Goal: Complete application form

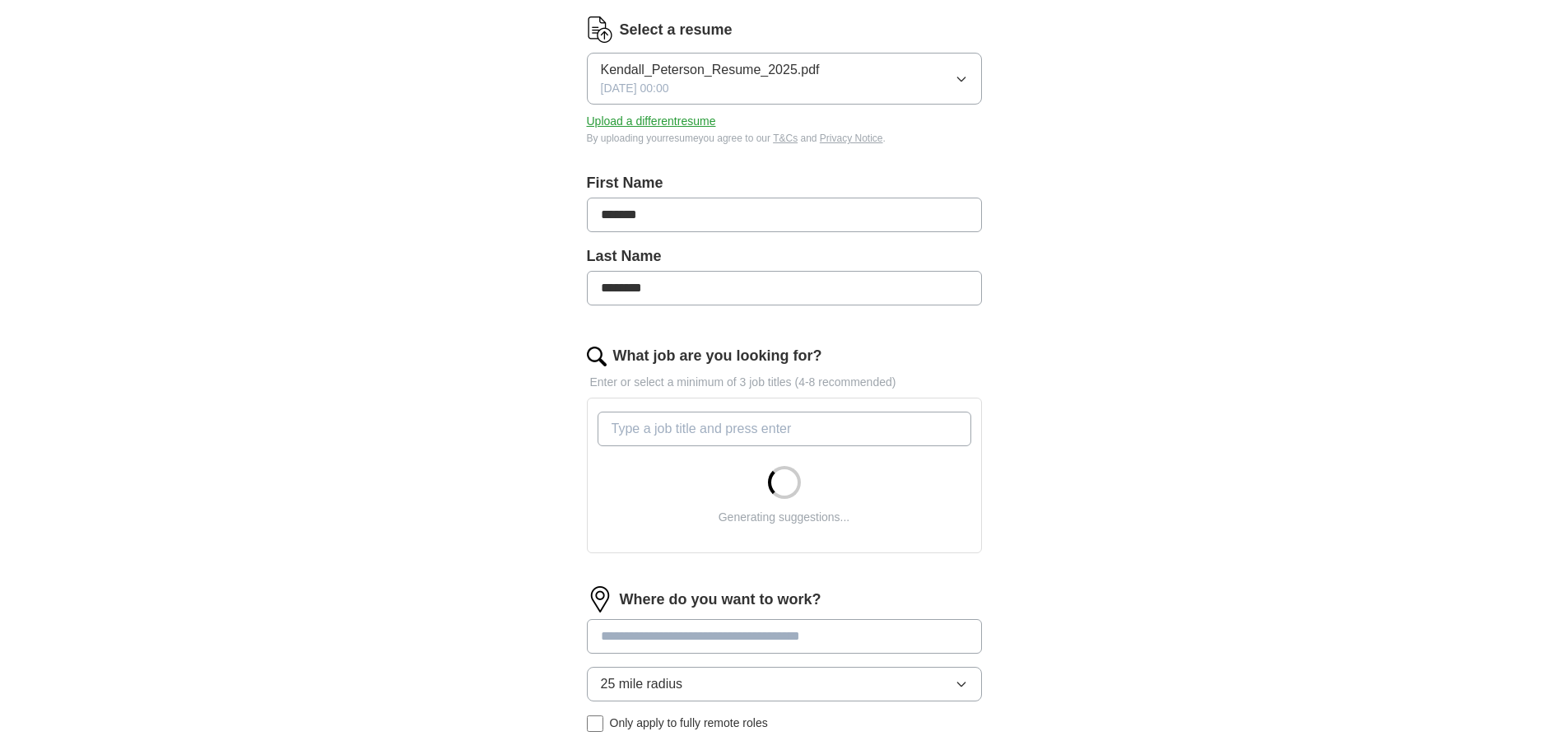
scroll to position [363, 0]
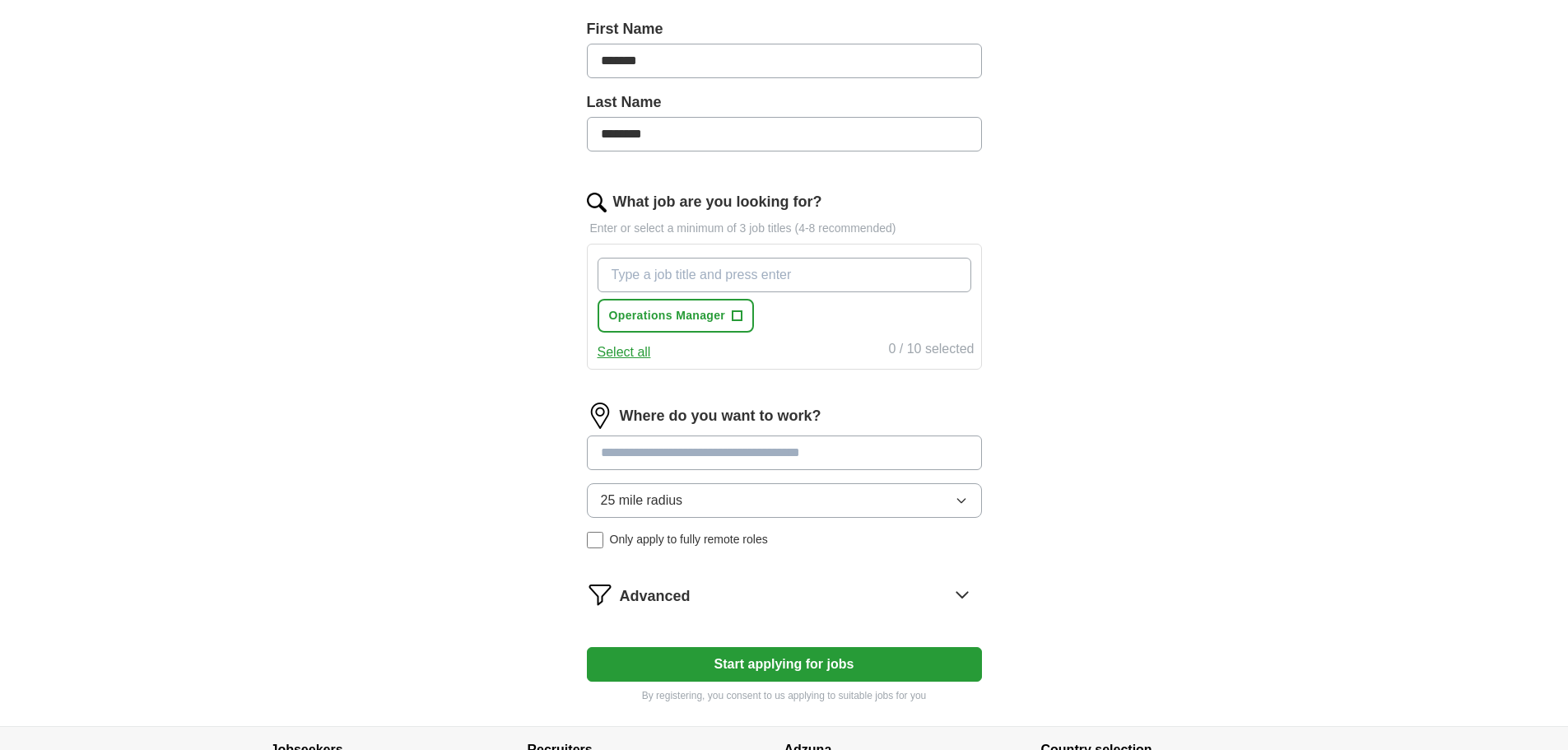
click at [702, 278] on input "What job are you looking for?" at bounding box center [784, 275] width 374 height 35
type input "Office Manager"
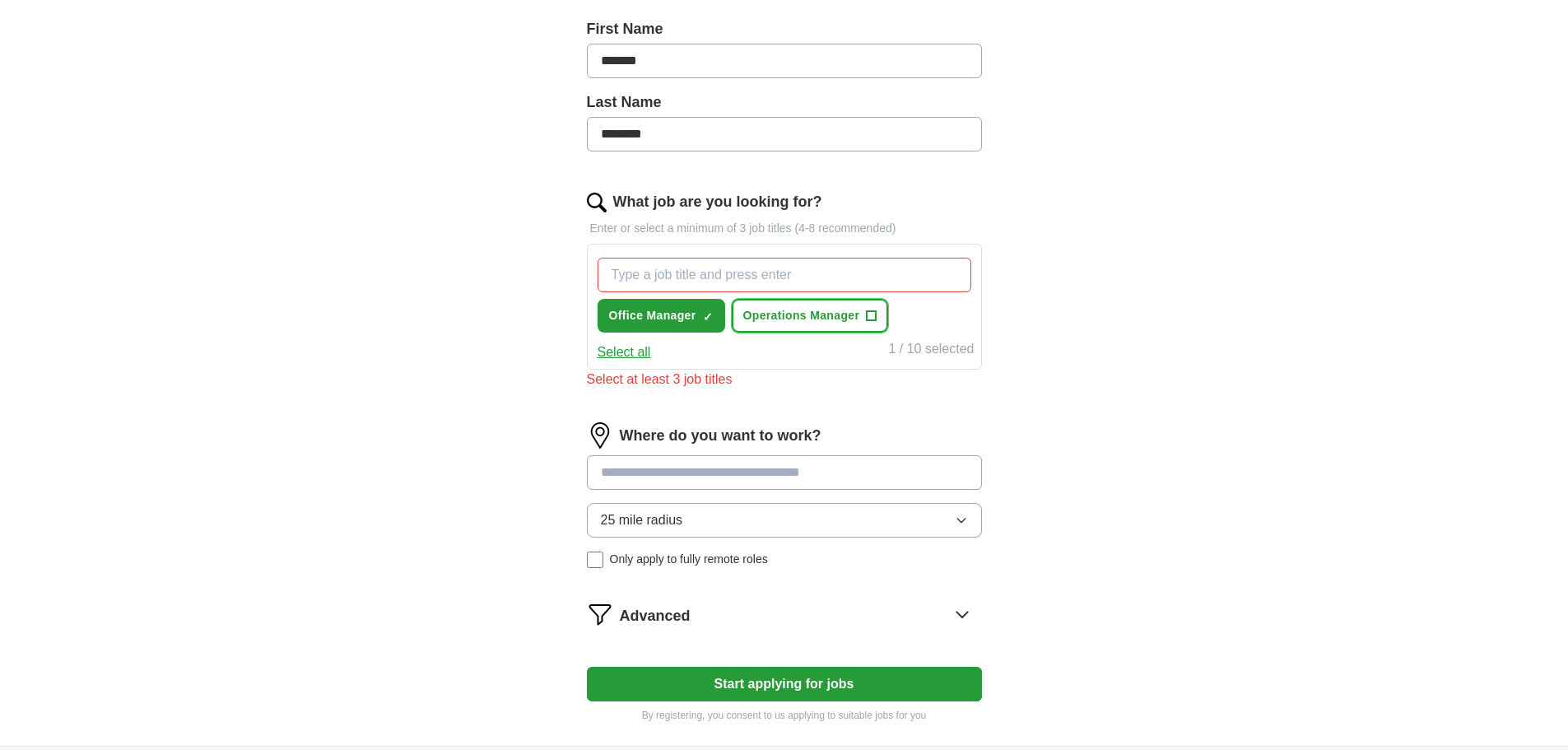
click at [874, 313] on span "+" at bounding box center [872, 317] width 10 height 14
click at [766, 289] on input "What job are you looking for?" at bounding box center [784, 275] width 374 height 35
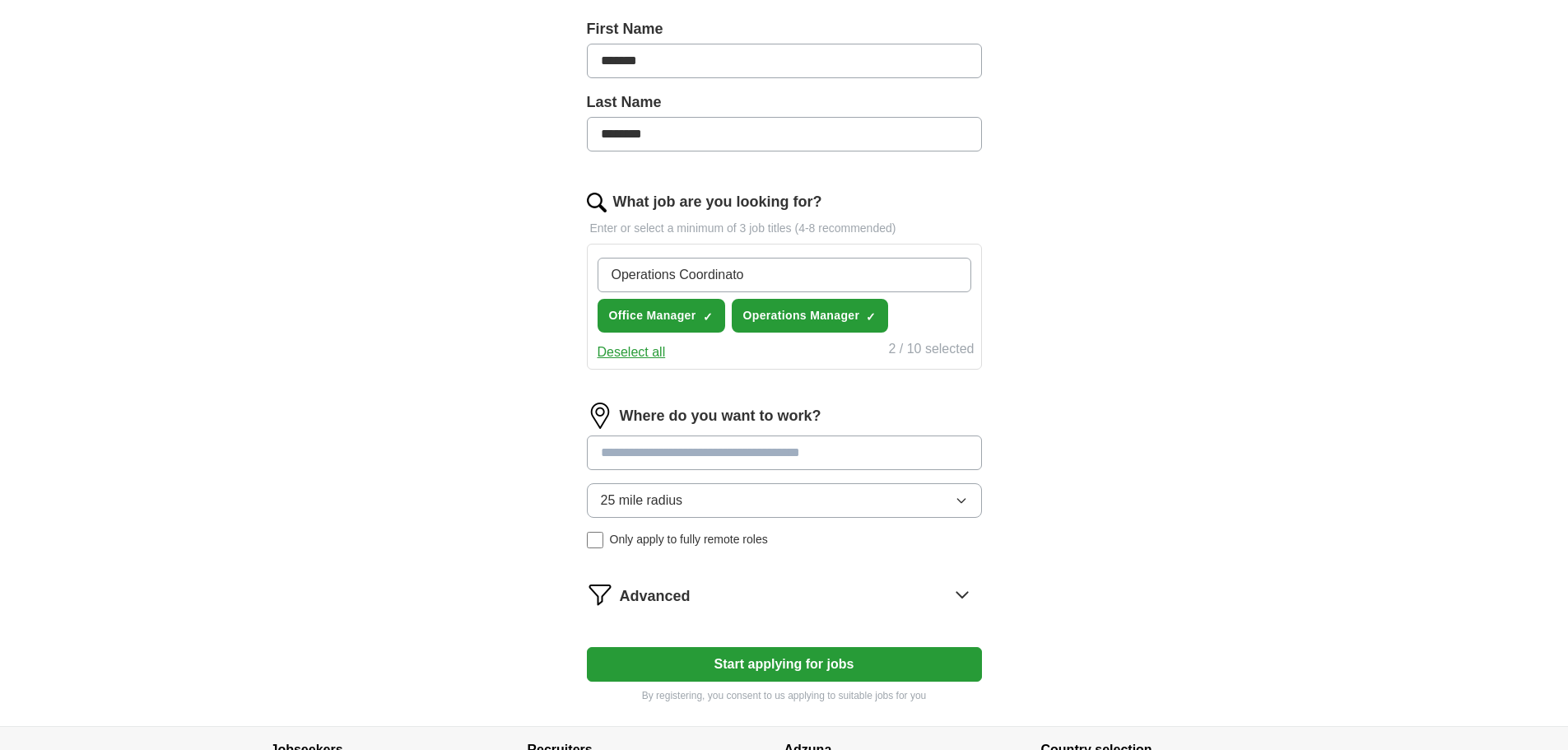
type input "Operations Coordinator"
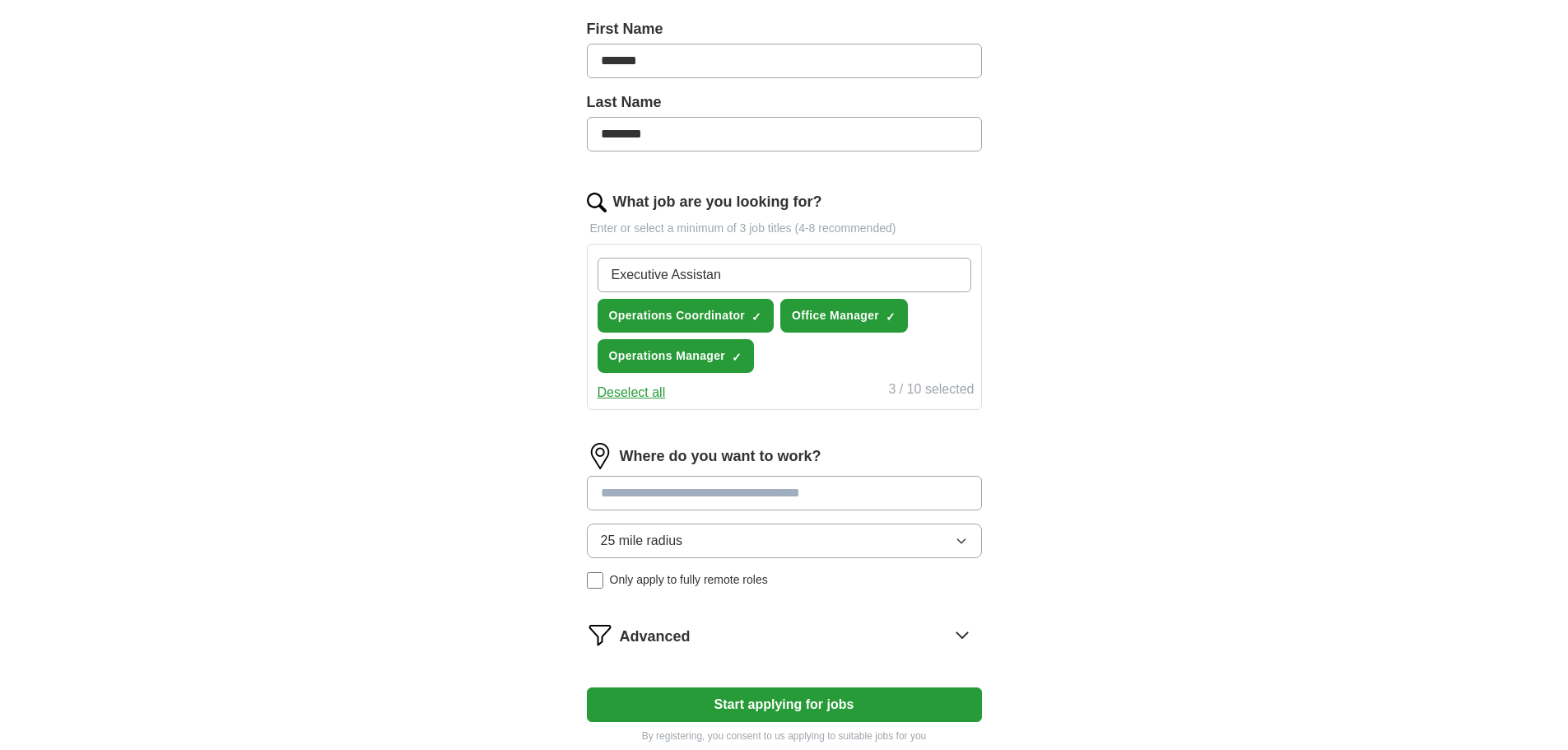
type input "Executive Assistant"
type input "Executive Specialist"
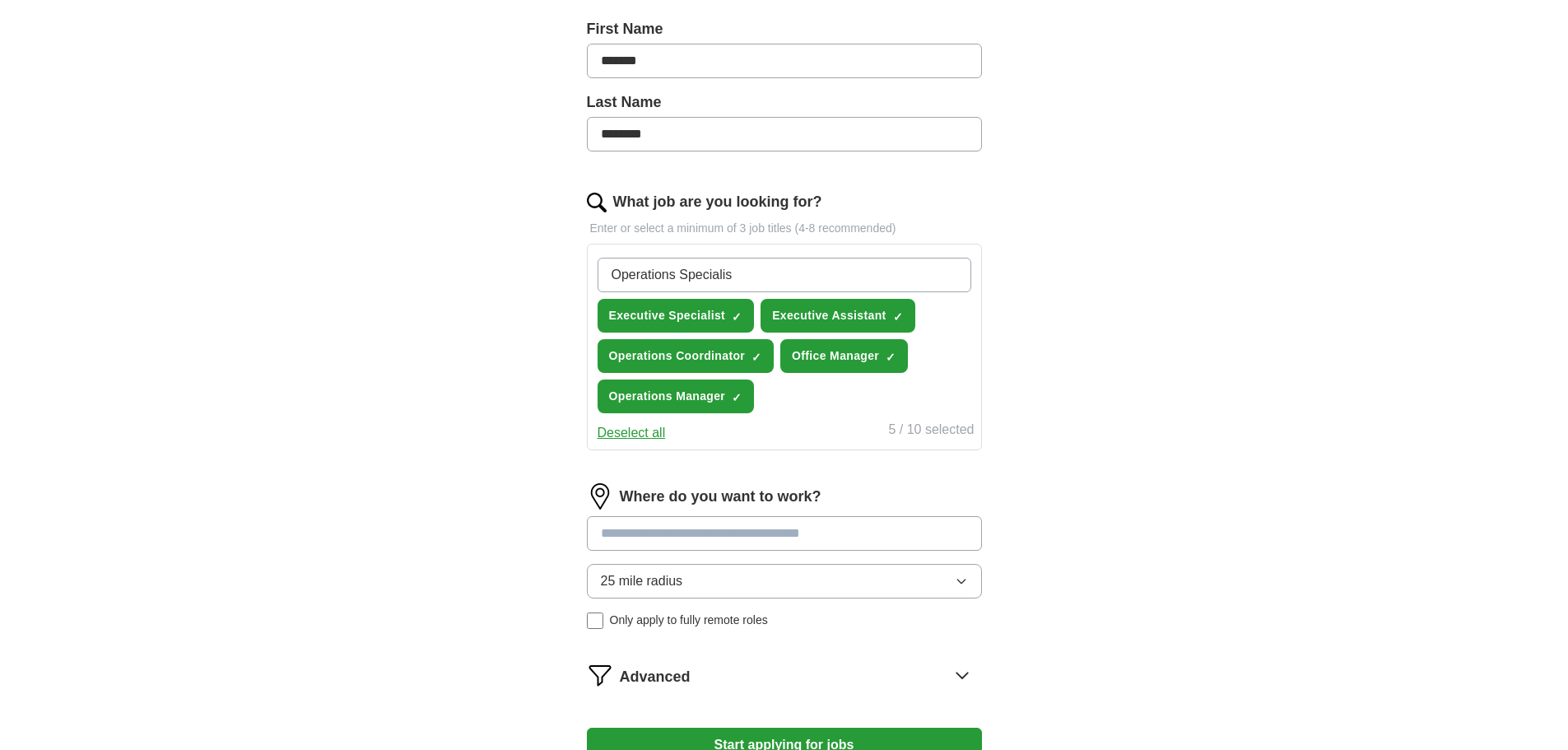
type input "Operations Specialist"
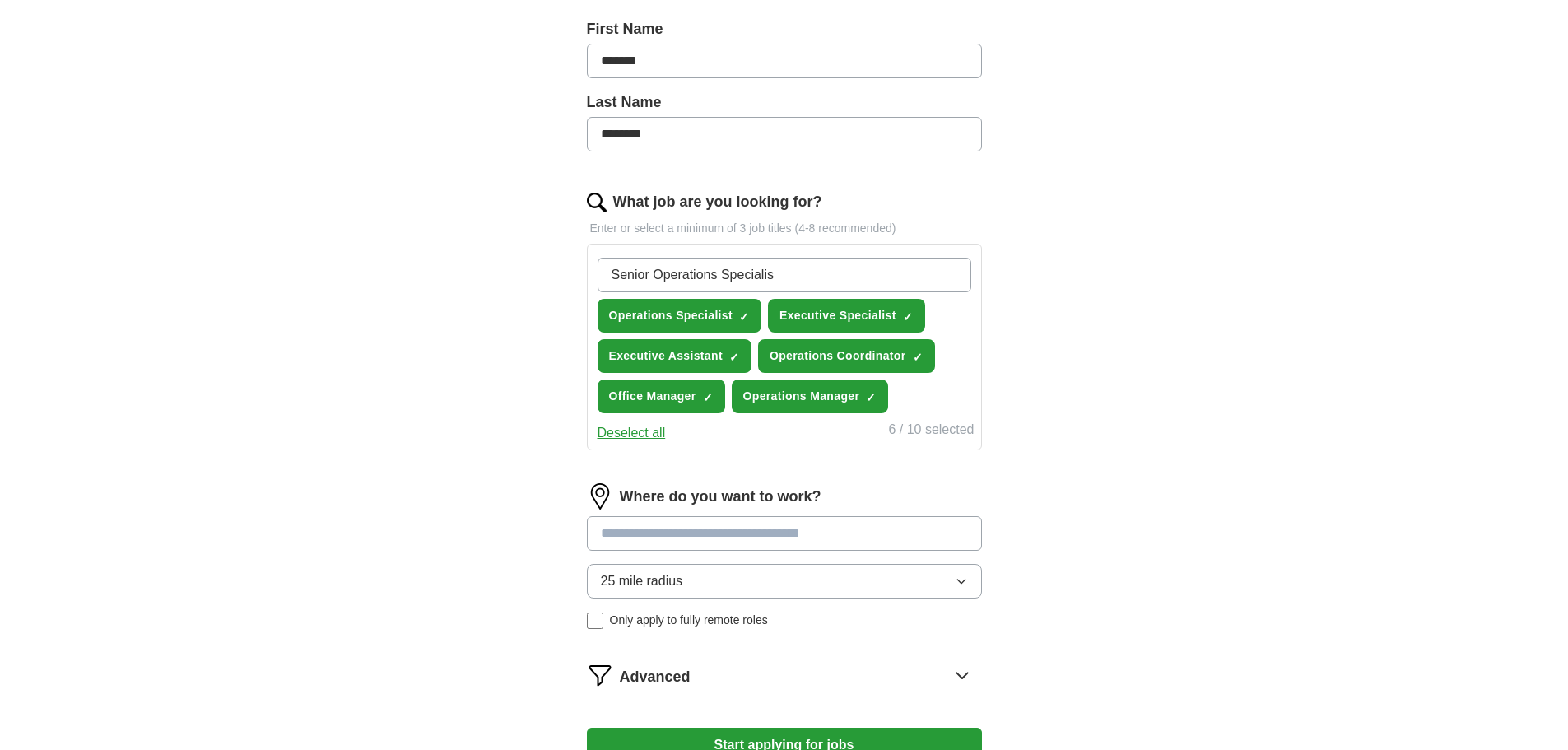
type input "Senior Operations Specialist"
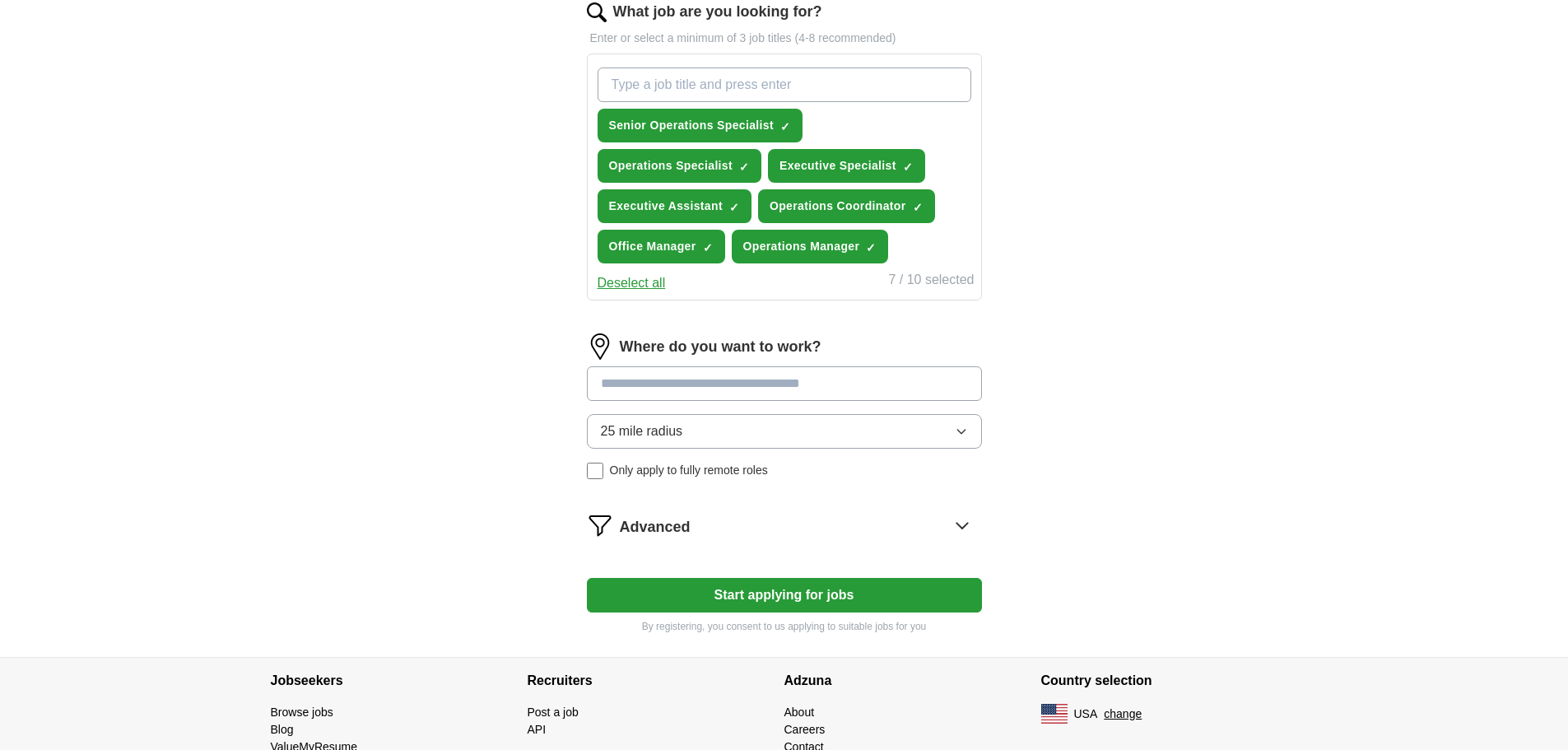
scroll to position [573, 0]
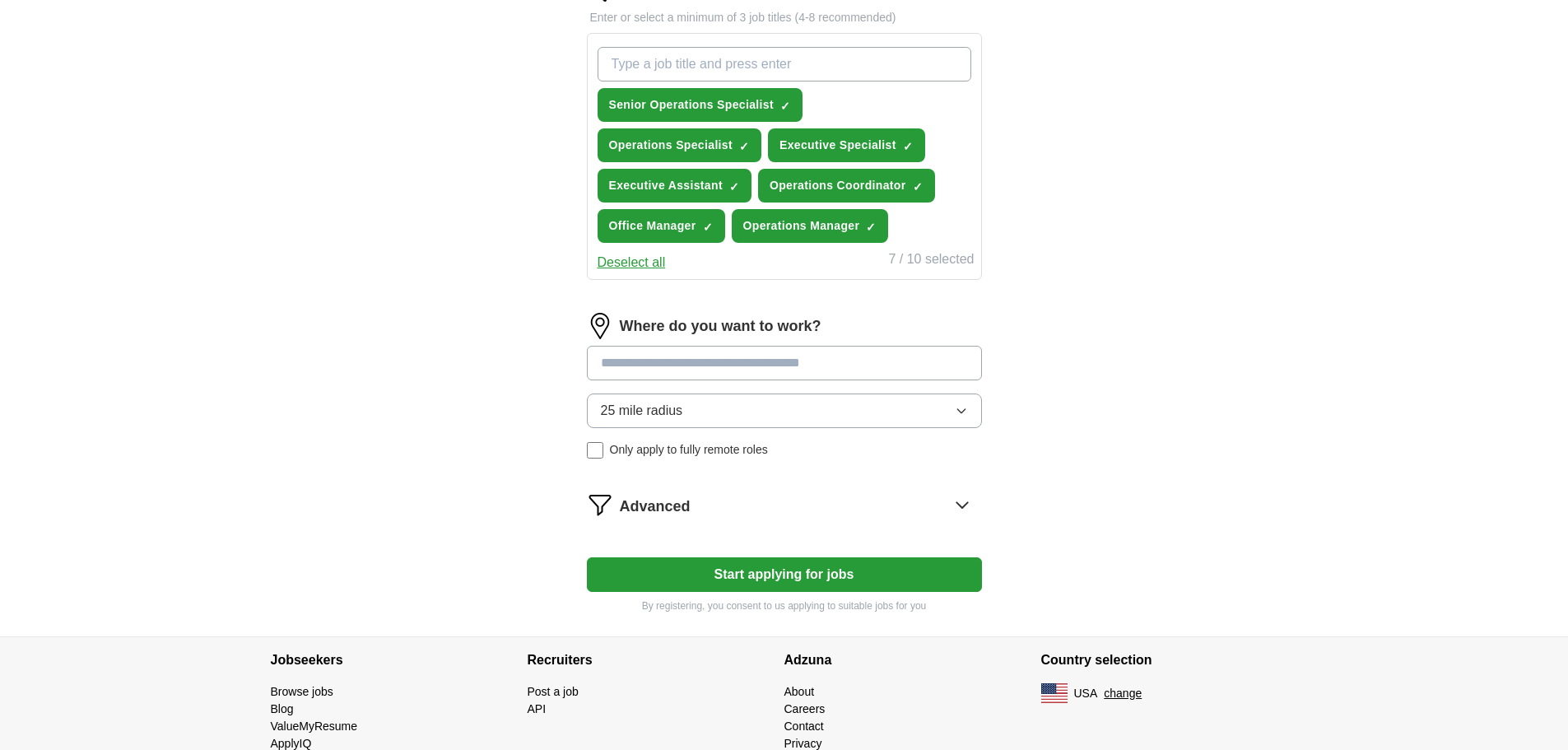
click at [674, 365] on input at bounding box center [784, 363] width 395 height 35
click at [663, 409] on div "Where do you want to work? 25 mile radius Only apply to fully remote roles" at bounding box center [784, 392] width 395 height 159
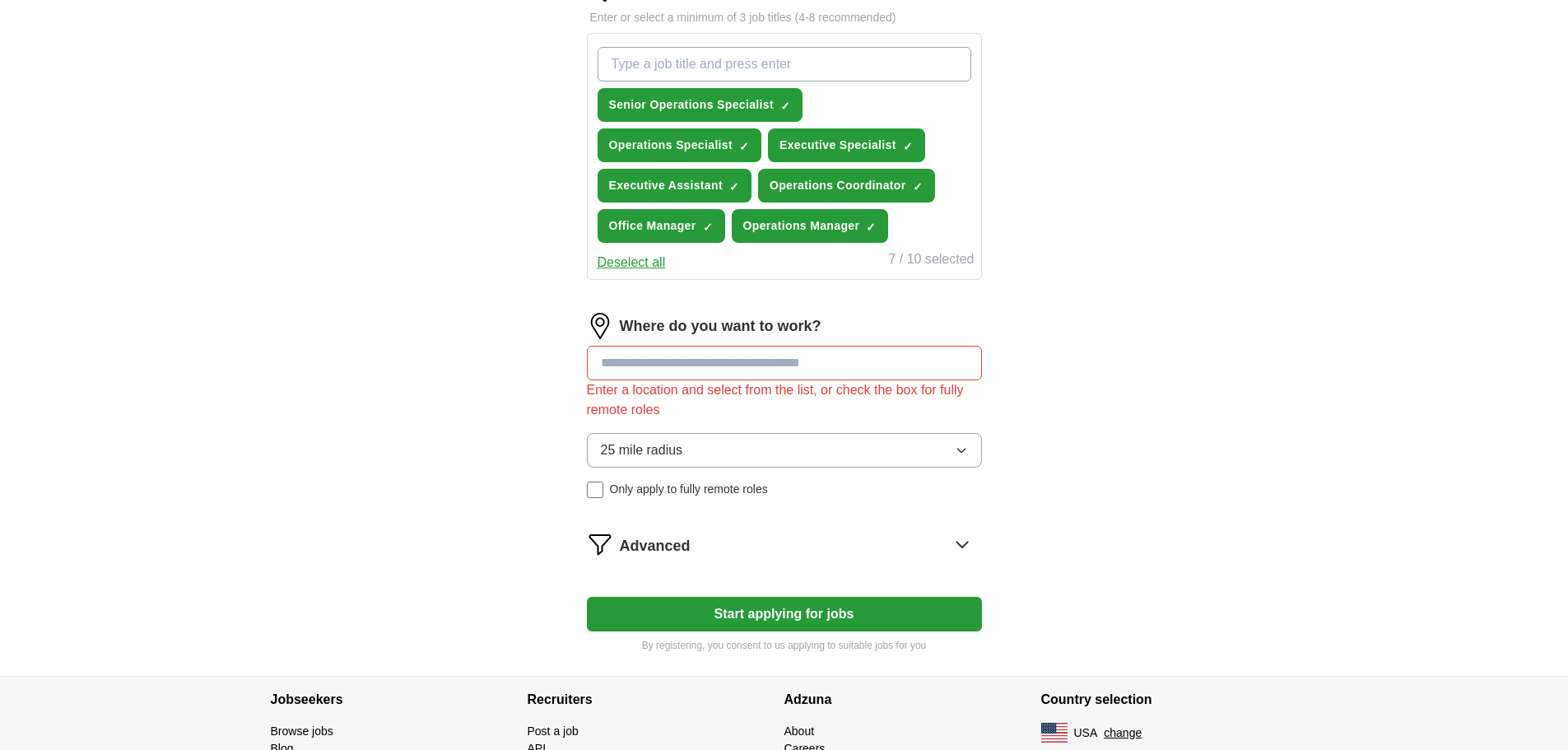
click at [672, 458] on span "25 mile radius" at bounding box center [642, 450] width 82 height 20
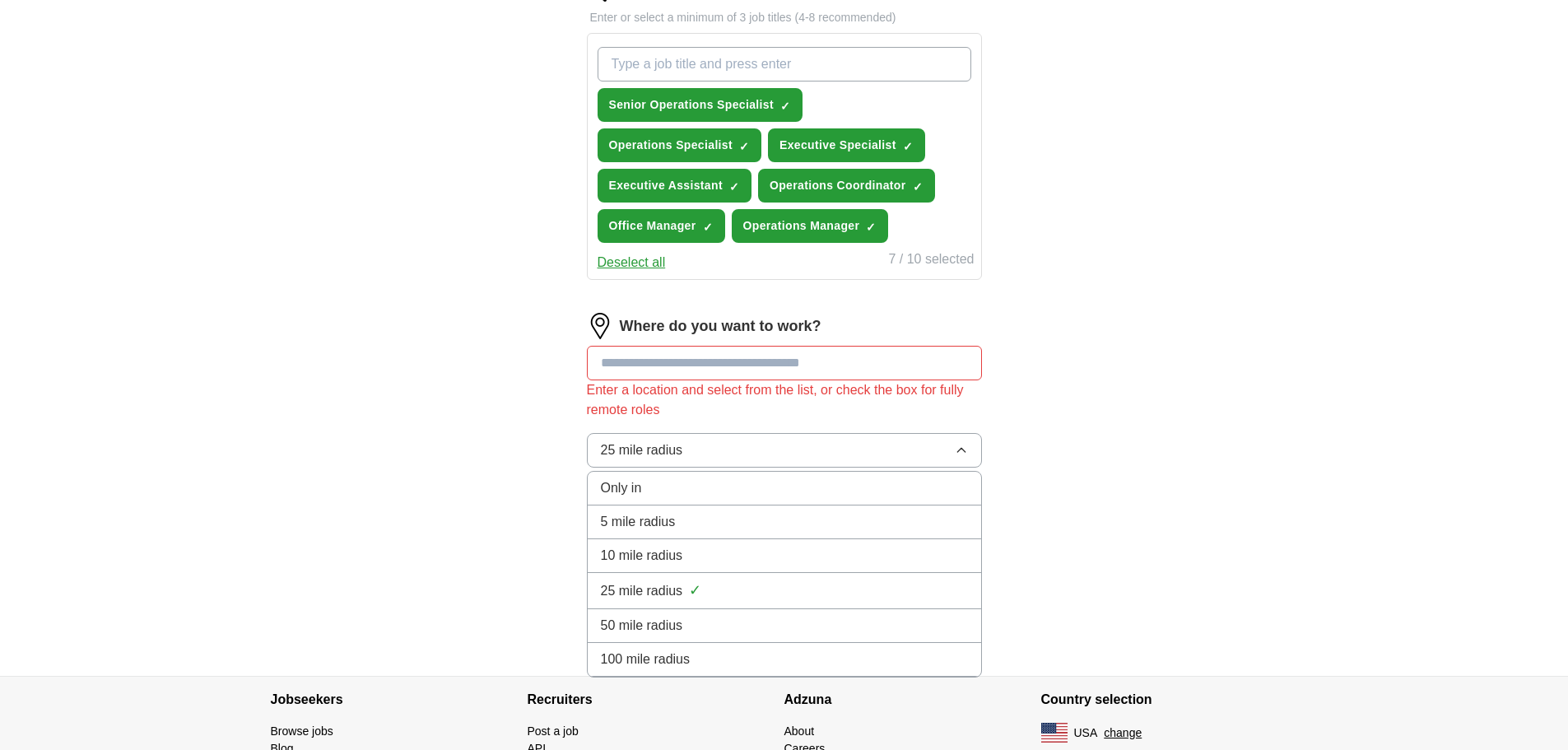
click at [667, 560] on span "10 mile radius" at bounding box center [642, 555] width 82 height 20
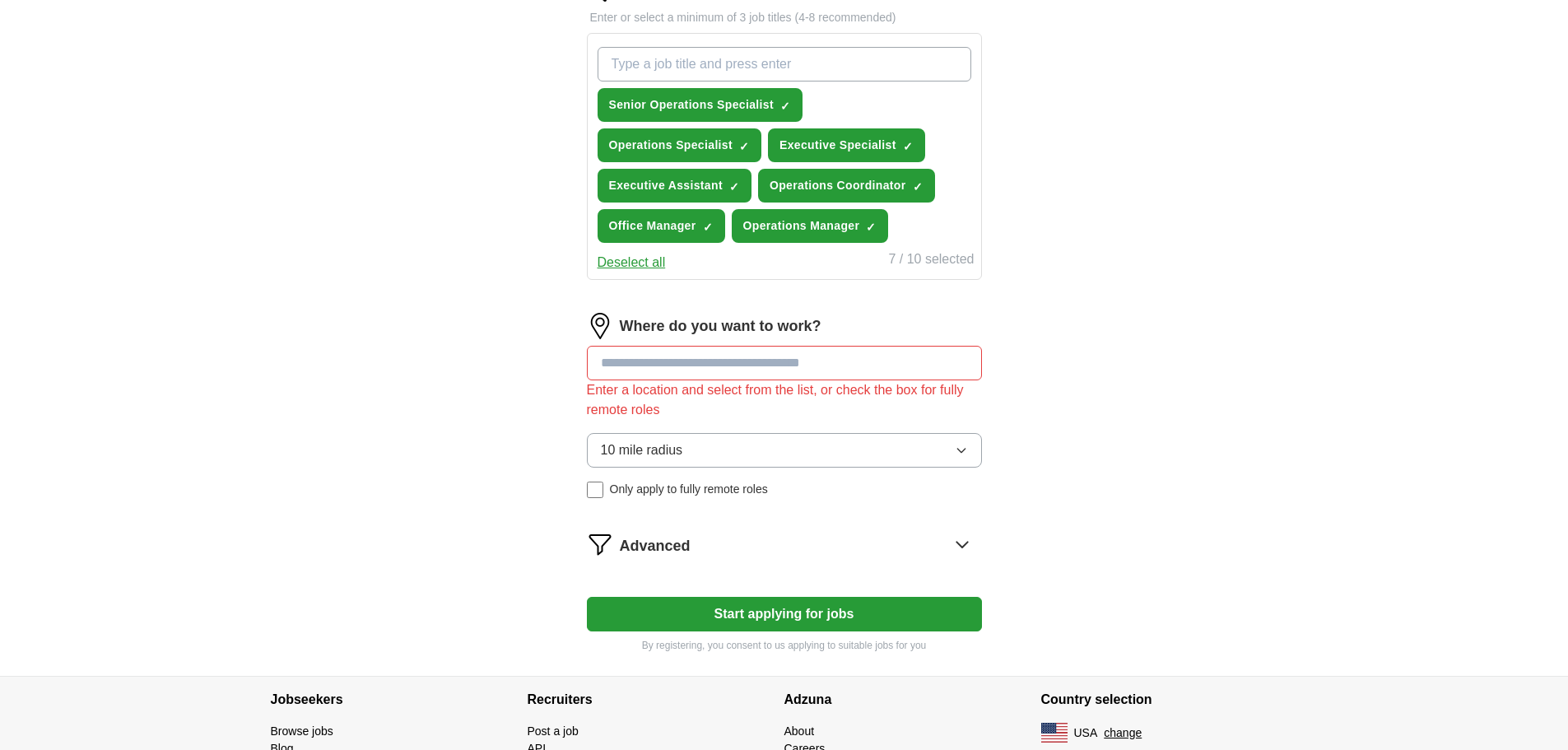
click at [672, 457] on span "10 mile radius" at bounding box center [642, 450] width 82 height 20
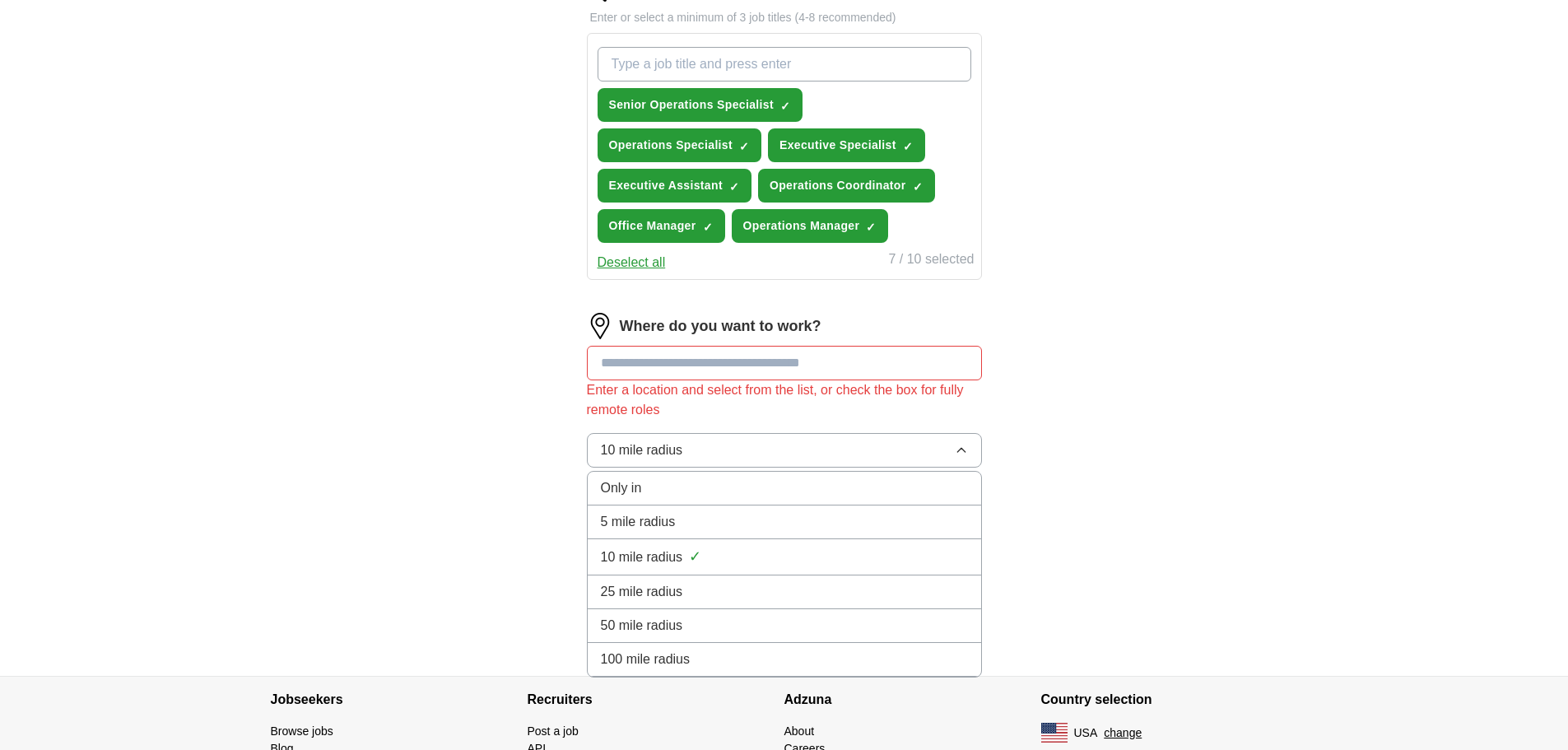
drag, startPoint x: 657, startPoint y: 587, endPoint x: 661, endPoint y: 534, distance: 53.2
click at [656, 587] on span "25 mile radius" at bounding box center [642, 592] width 82 height 20
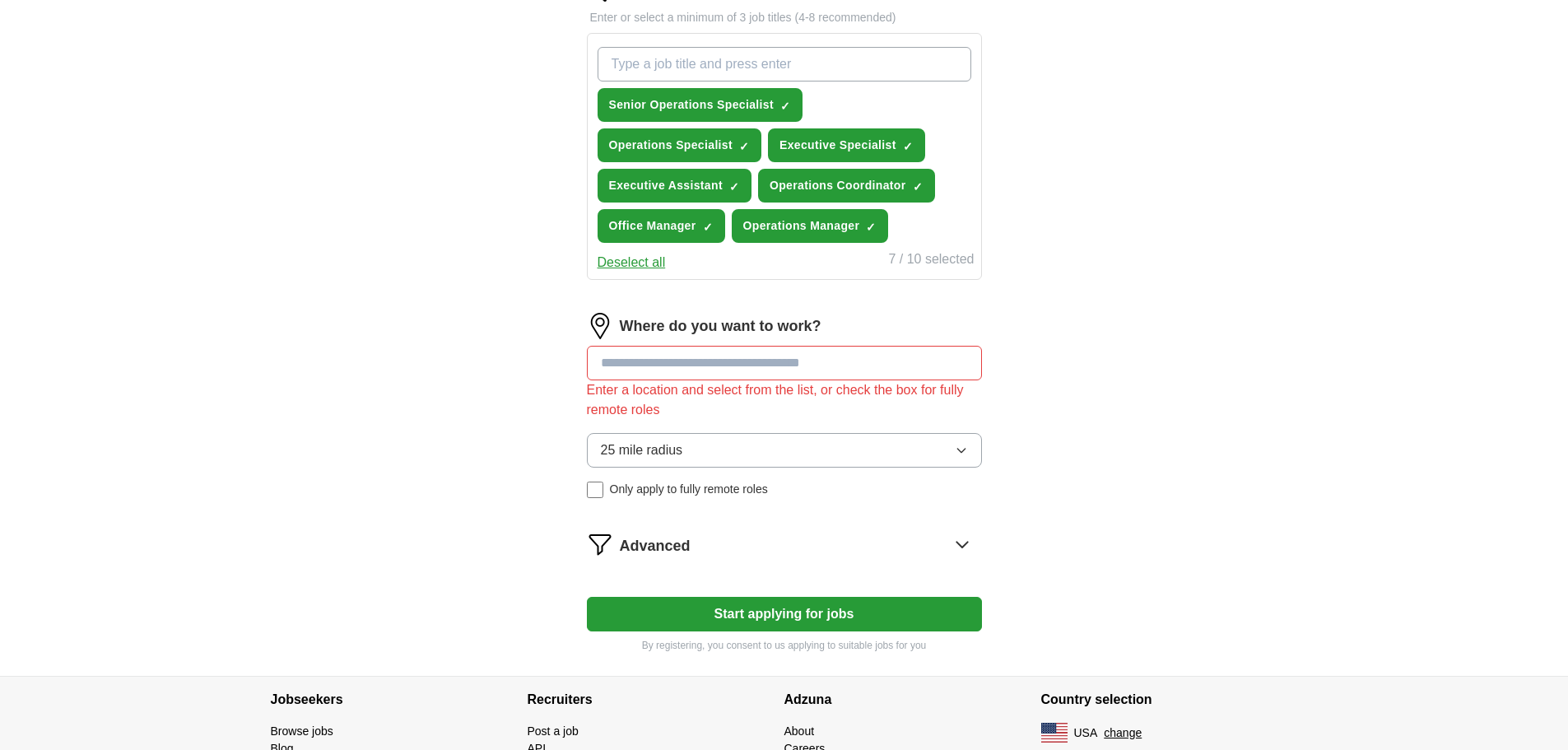
click at [670, 375] on input at bounding box center [784, 363] width 395 height 35
type input "******"
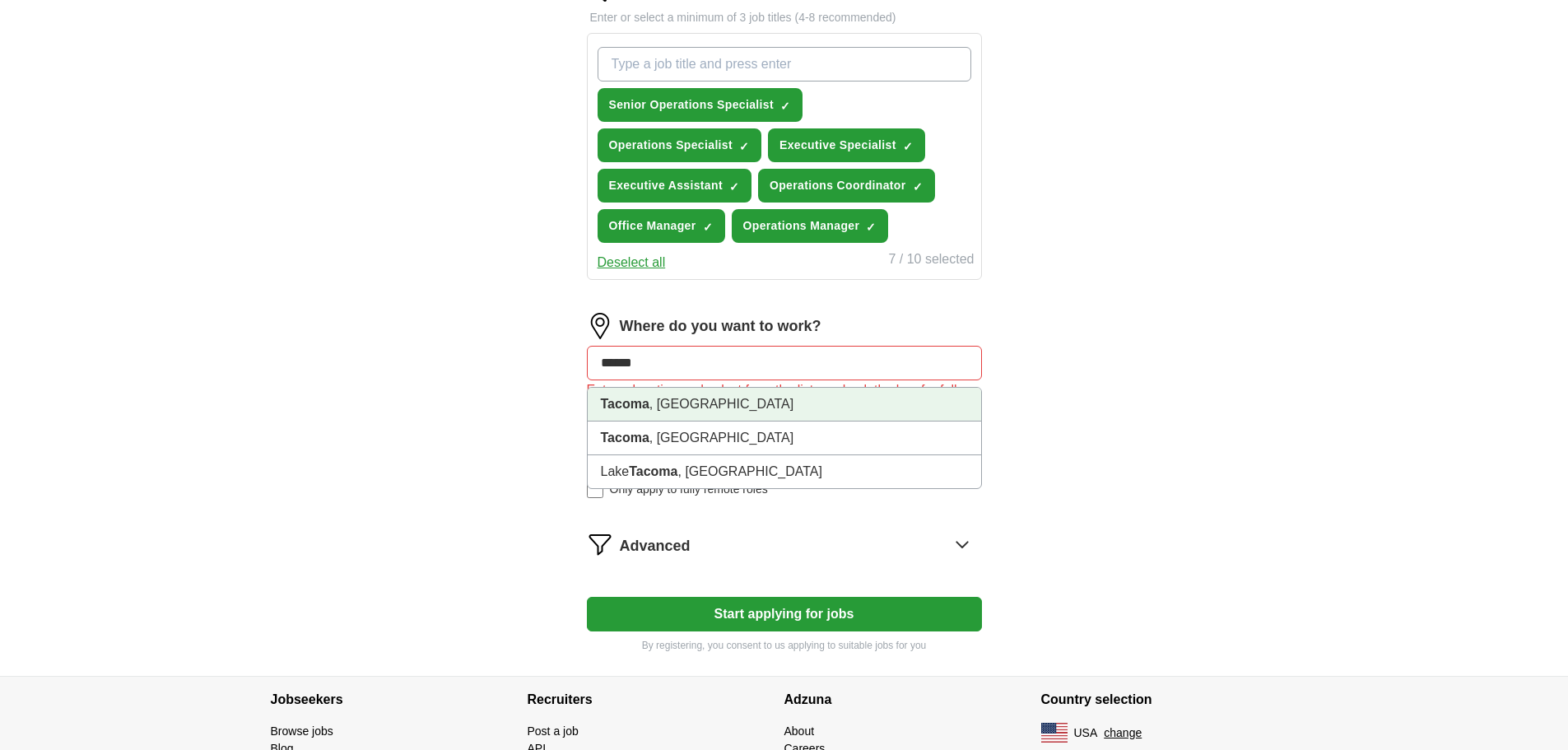
click at [707, 400] on li "Tacoma , [GEOGRAPHIC_DATA]" at bounding box center [784, 405] width 394 height 34
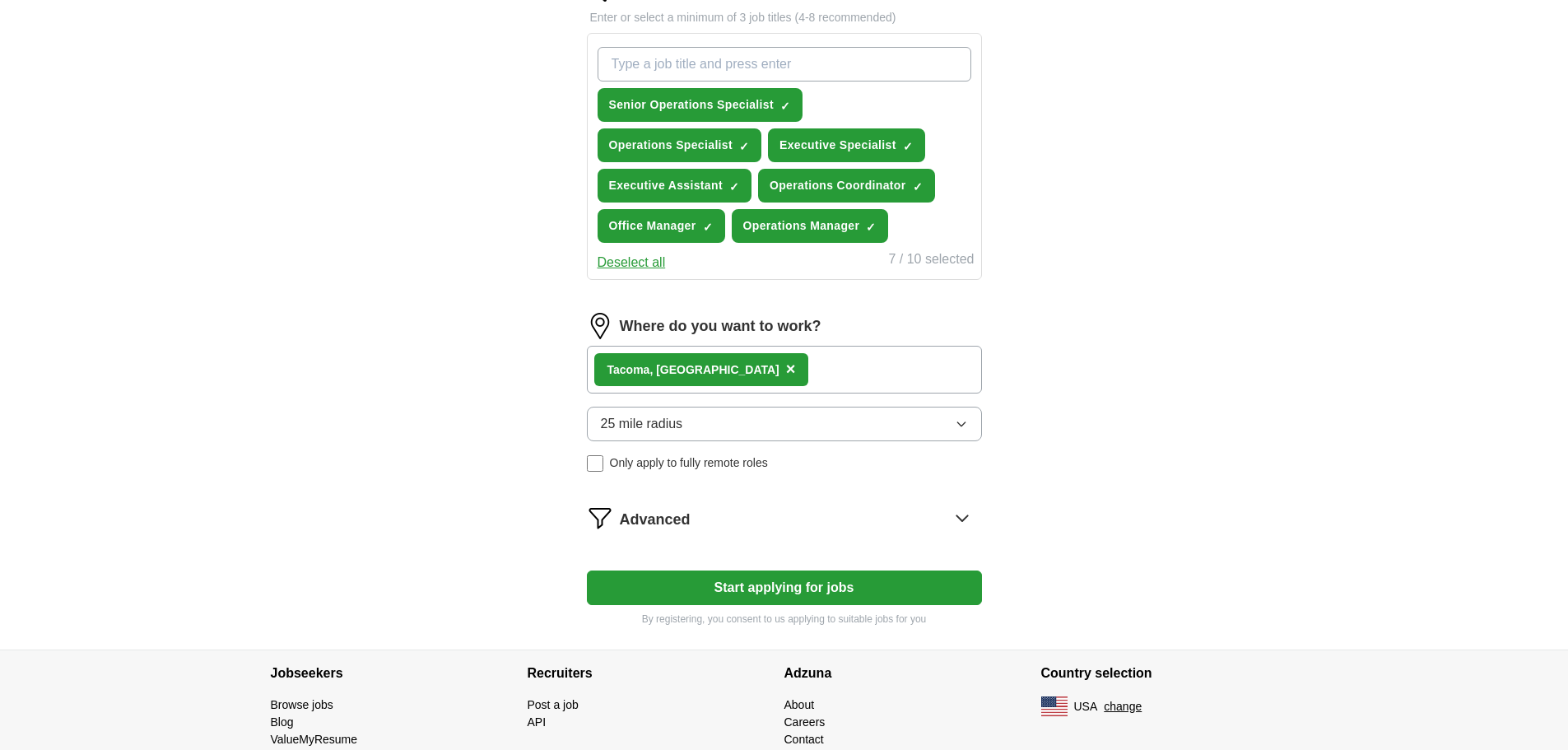
click at [858, 523] on div "Advanced" at bounding box center [801, 517] width 362 height 26
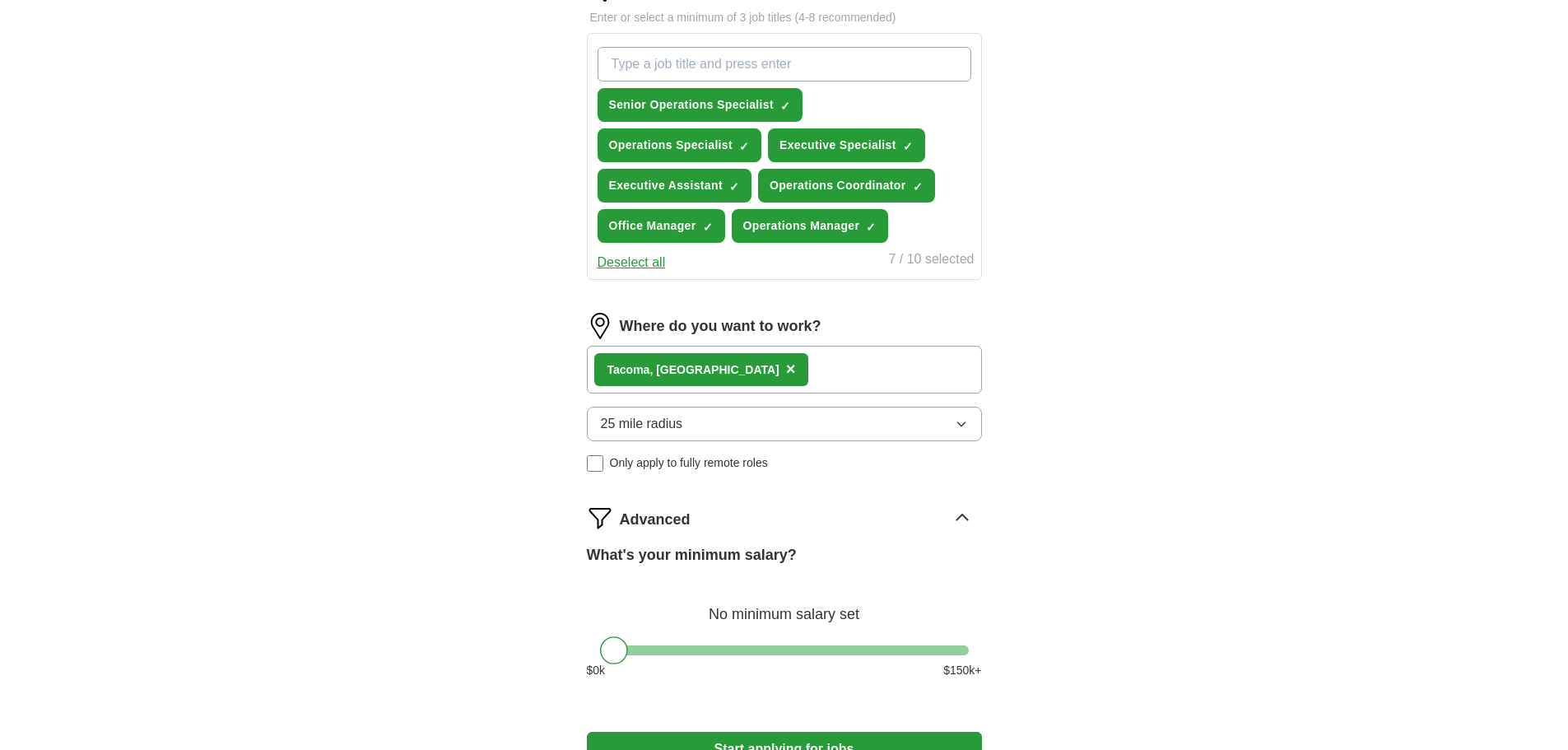
scroll to position [656, 0]
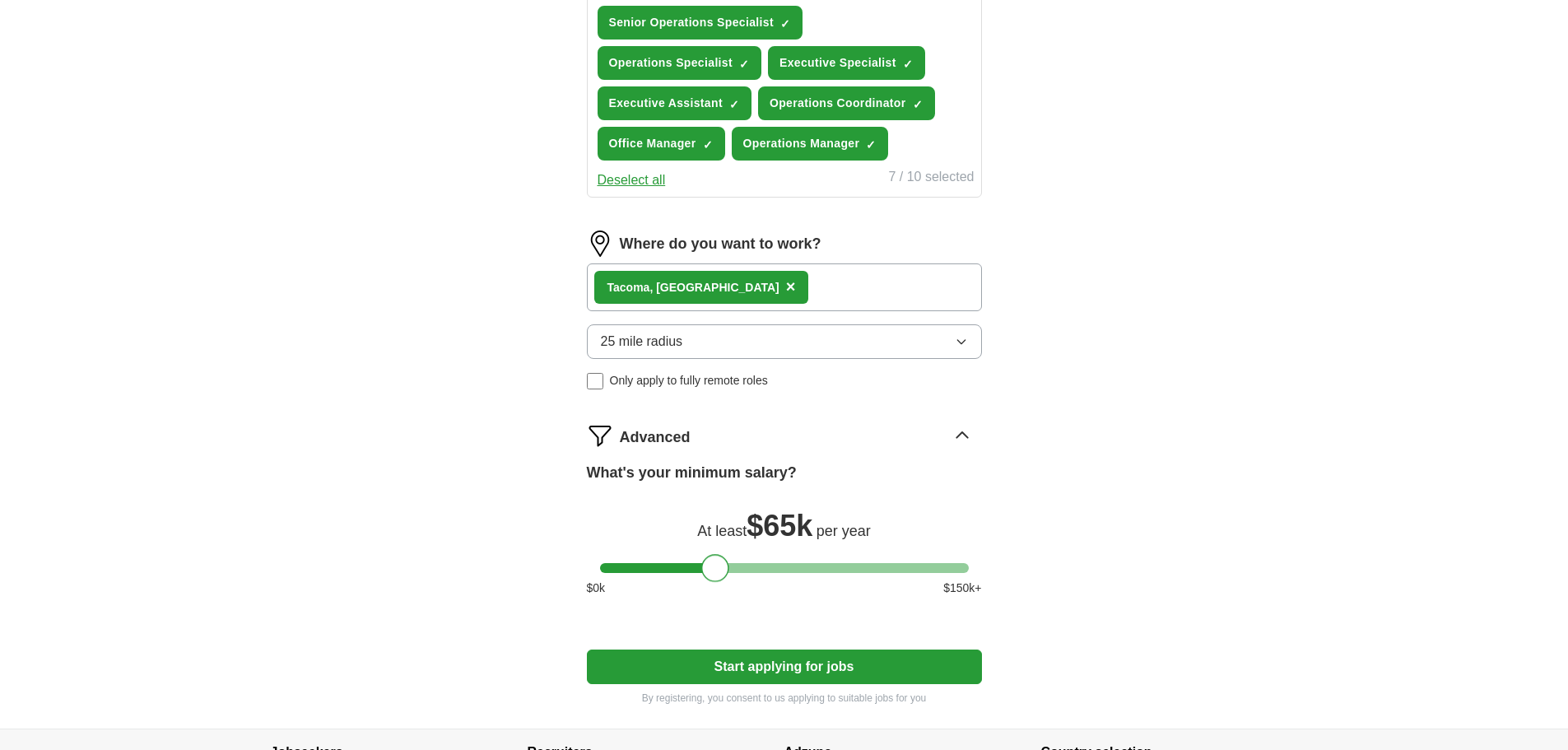
drag, startPoint x: 607, startPoint y: 575, endPoint x: 710, endPoint y: 573, distance: 103.0
click at [710, 573] on div at bounding box center [715, 568] width 28 height 28
click at [767, 668] on button "Start applying for jobs" at bounding box center [784, 667] width 395 height 35
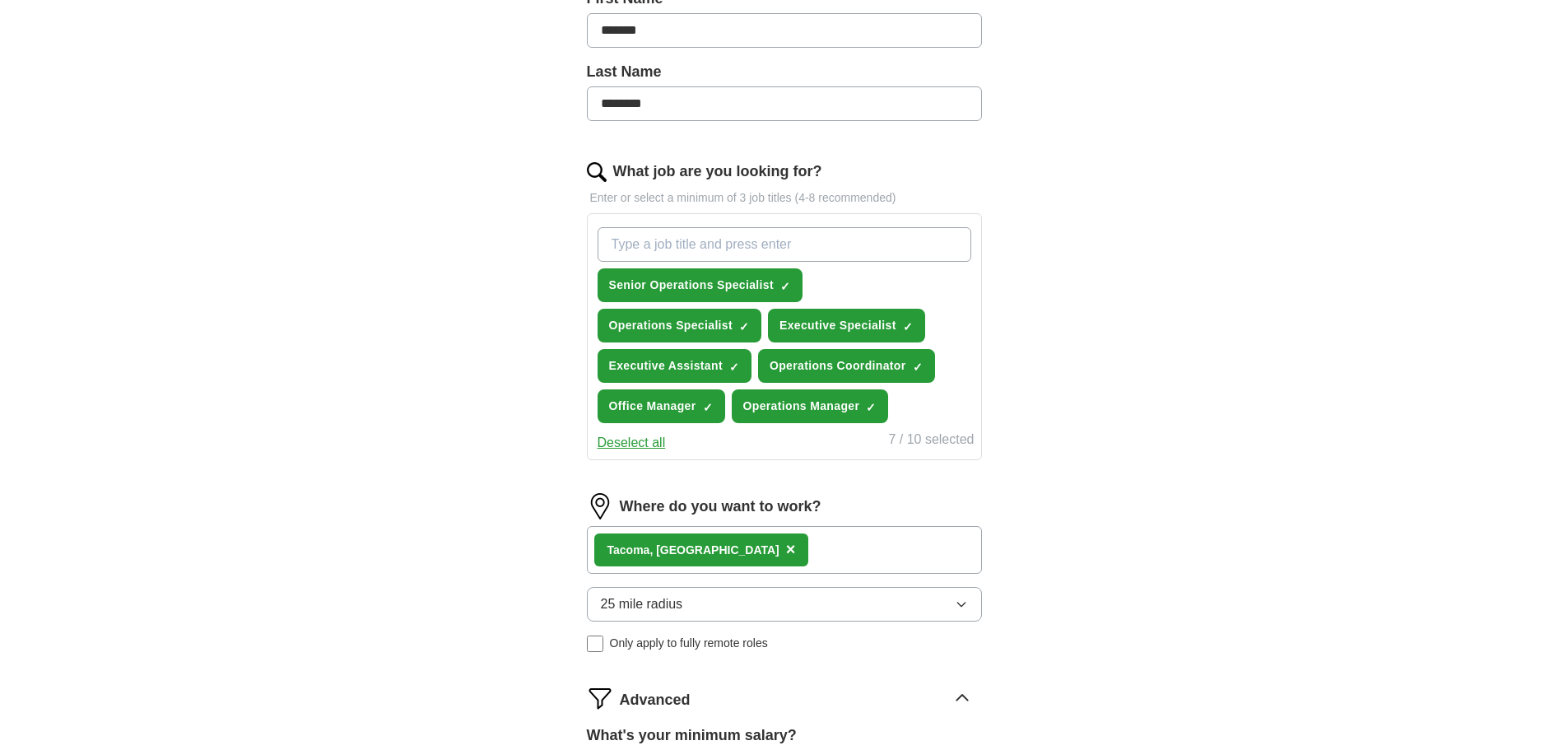
select select "**"
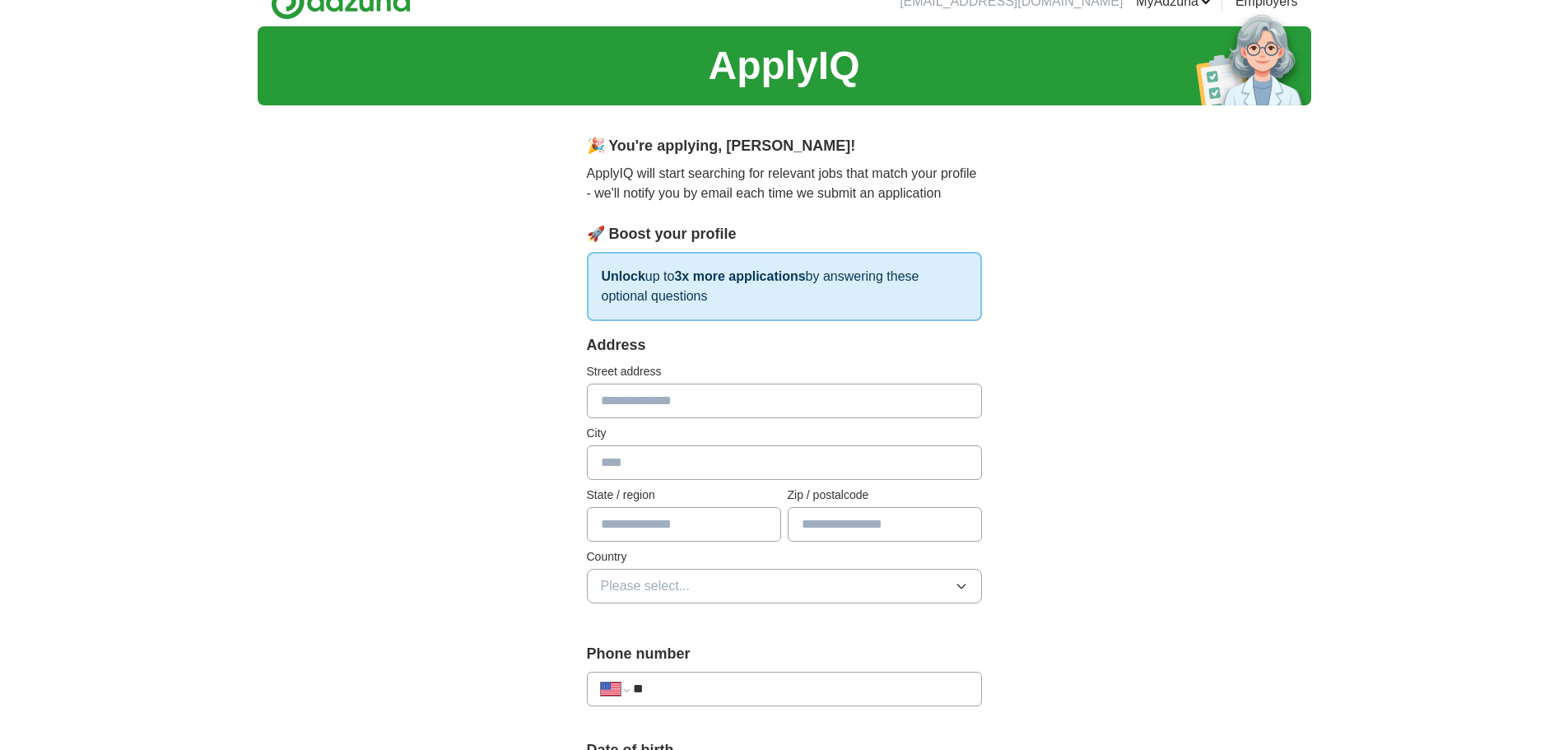
scroll to position [0, 0]
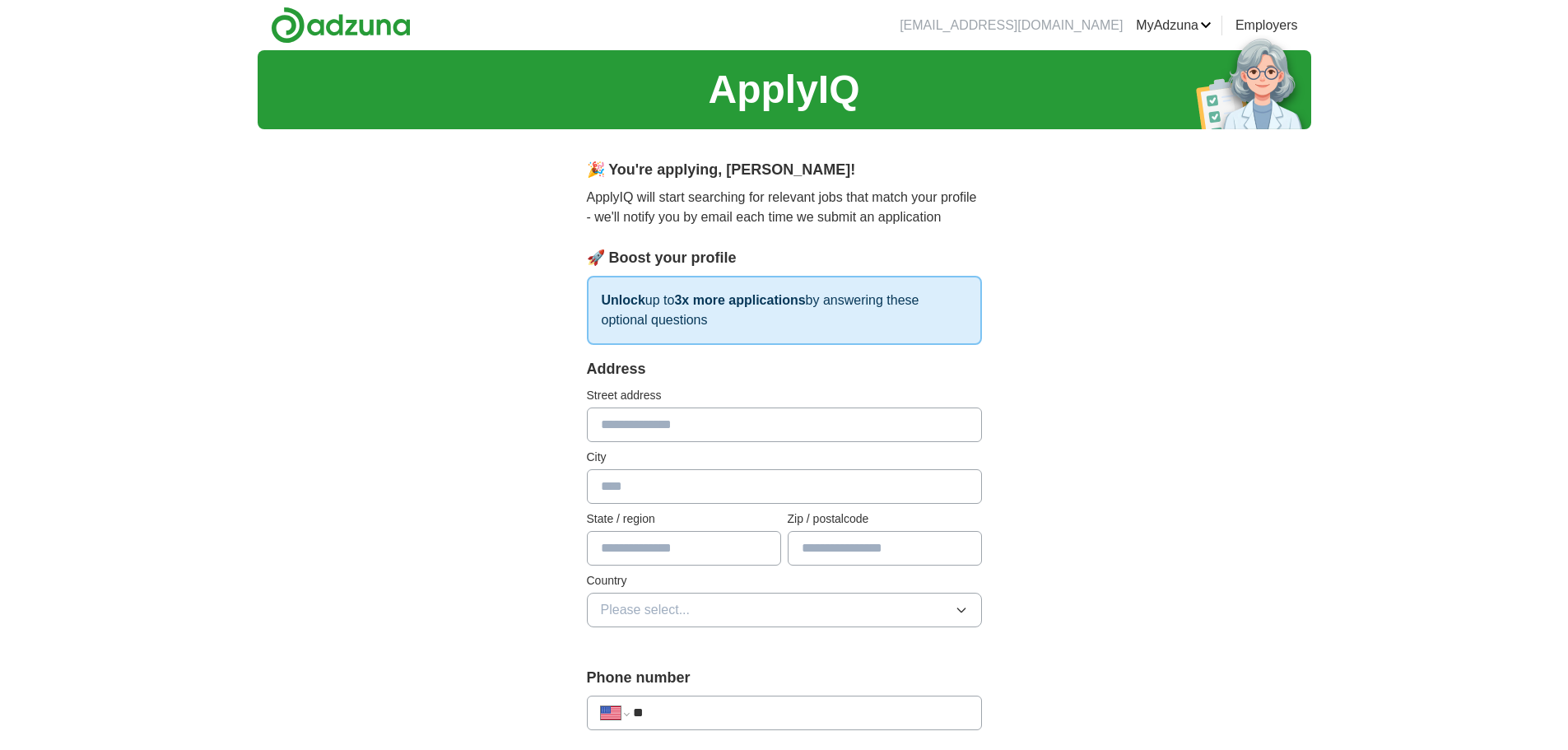
click at [783, 424] on input "text" at bounding box center [784, 425] width 395 height 35
type input "**********"
click at [722, 482] on input "text" at bounding box center [784, 487] width 395 height 35
type input "********"
click at [714, 533] on input "text" at bounding box center [683, 549] width 194 height 35
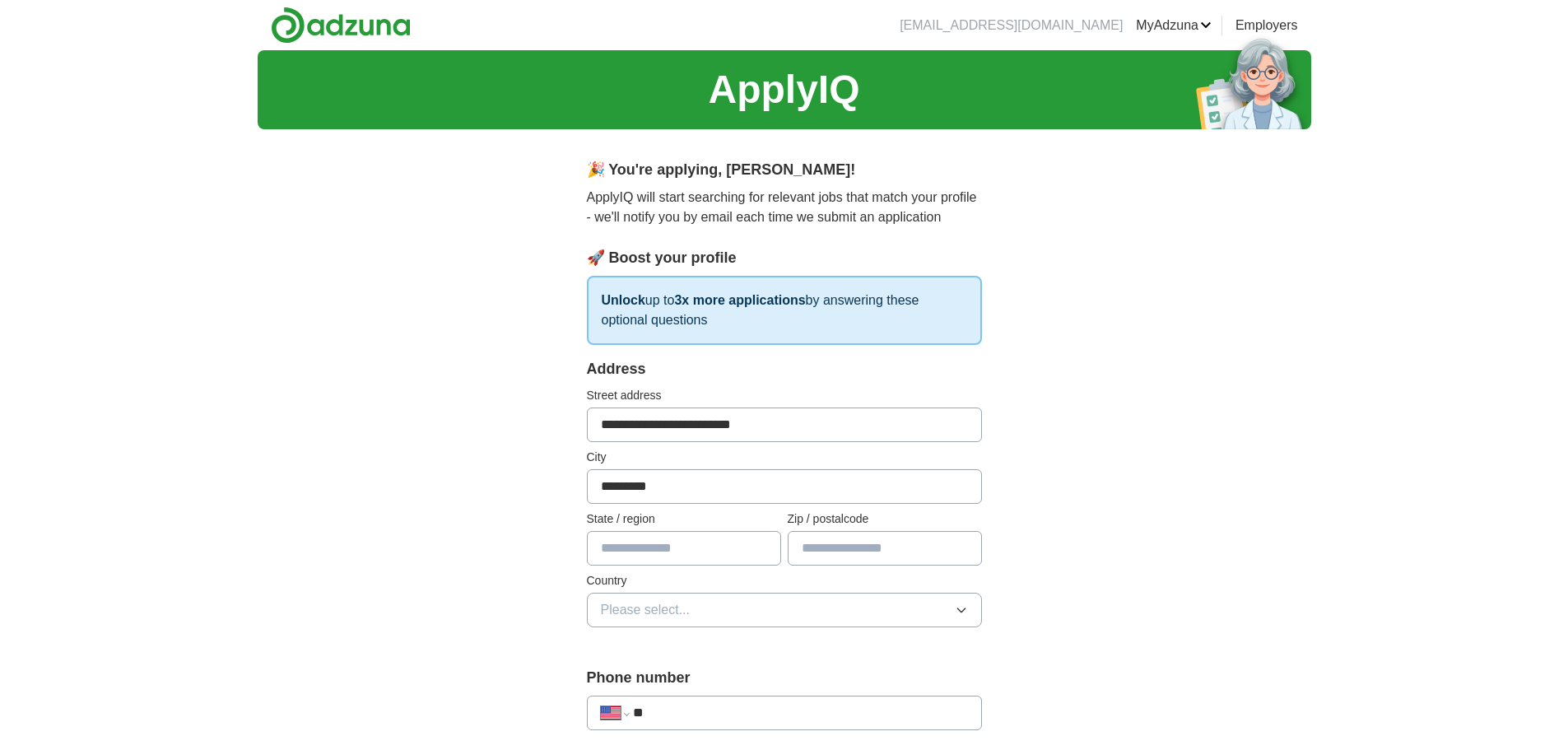
type input "**"
click at [876, 550] on input "*****" at bounding box center [885, 549] width 194 height 35
type input "*****"
click at [743, 601] on button "Please select..." at bounding box center [784, 610] width 395 height 35
click at [692, 673] on div "[GEOGRAPHIC_DATA]" at bounding box center [784, 681] width 368 height 20
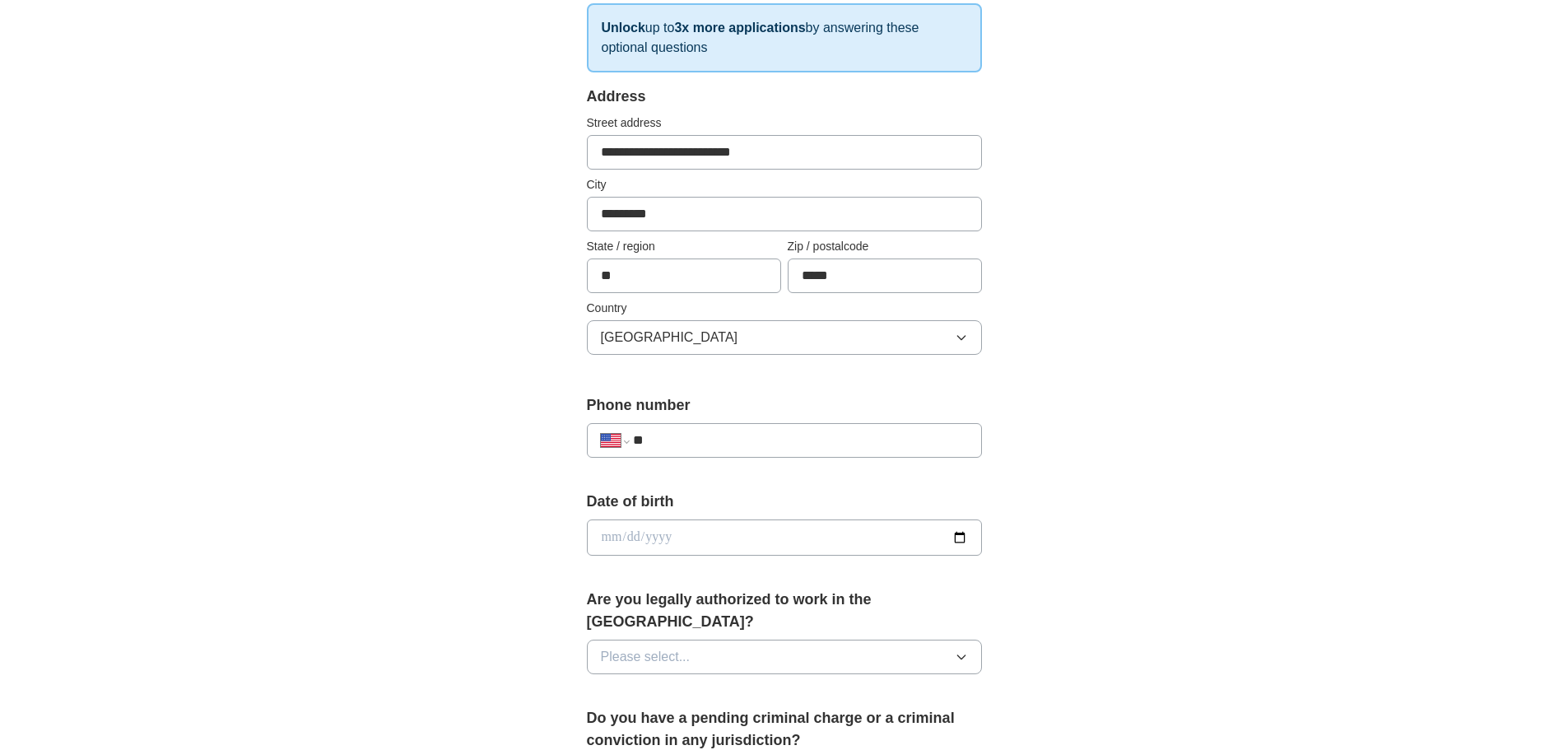
scroll to position [330, 0]
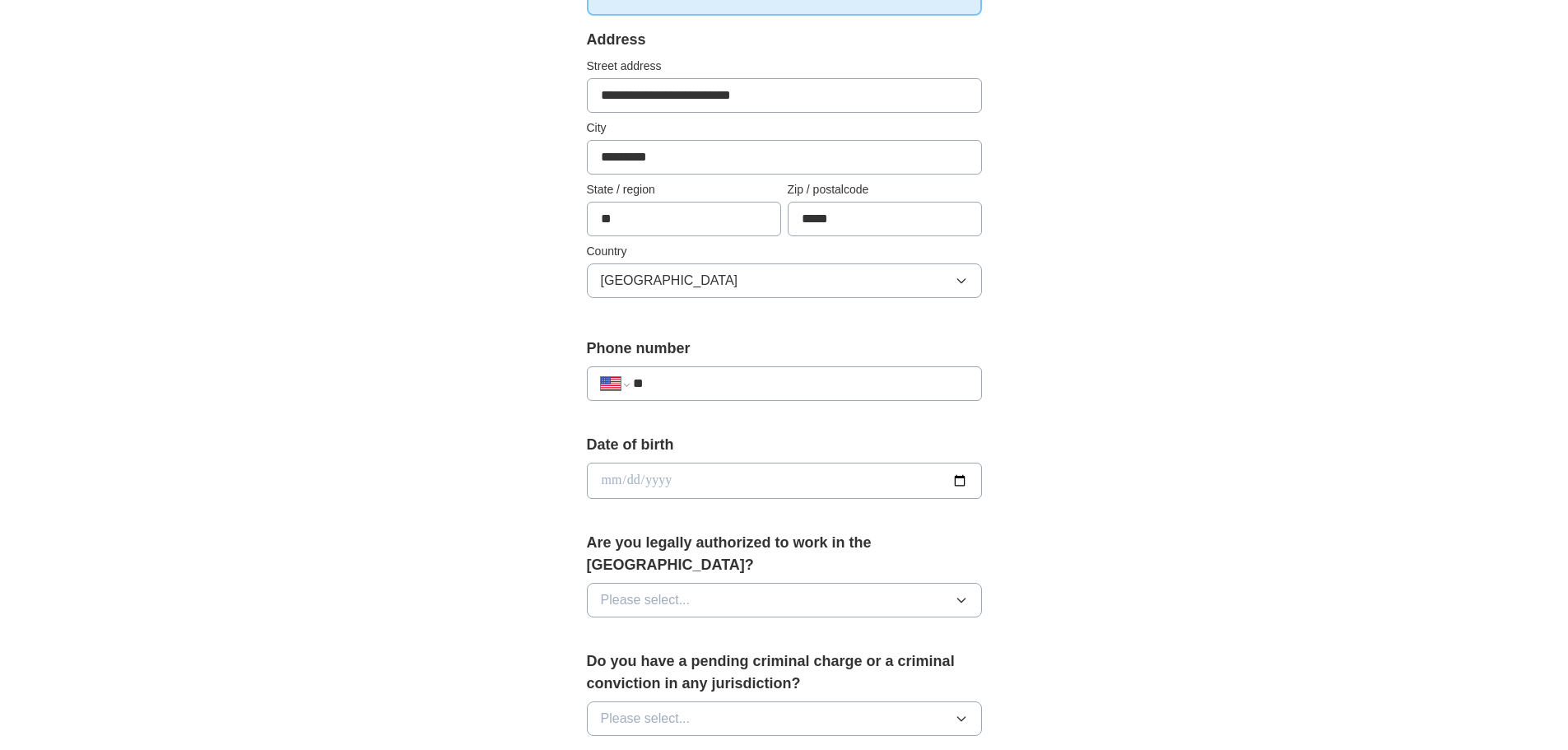
click at [878, 368] on div "**********" at bounding box center [784, 384] width 395 height 35
click at [871, 385] on input "**" at bounding box center [801, 383] width 334 height 20
type input "**********"
click at [768, 466] on input "date" at bounding box center [784, 481] width 395 height 37
click at [753, 485] on input "date" at bounding box center [784, 481] width 395 height 37
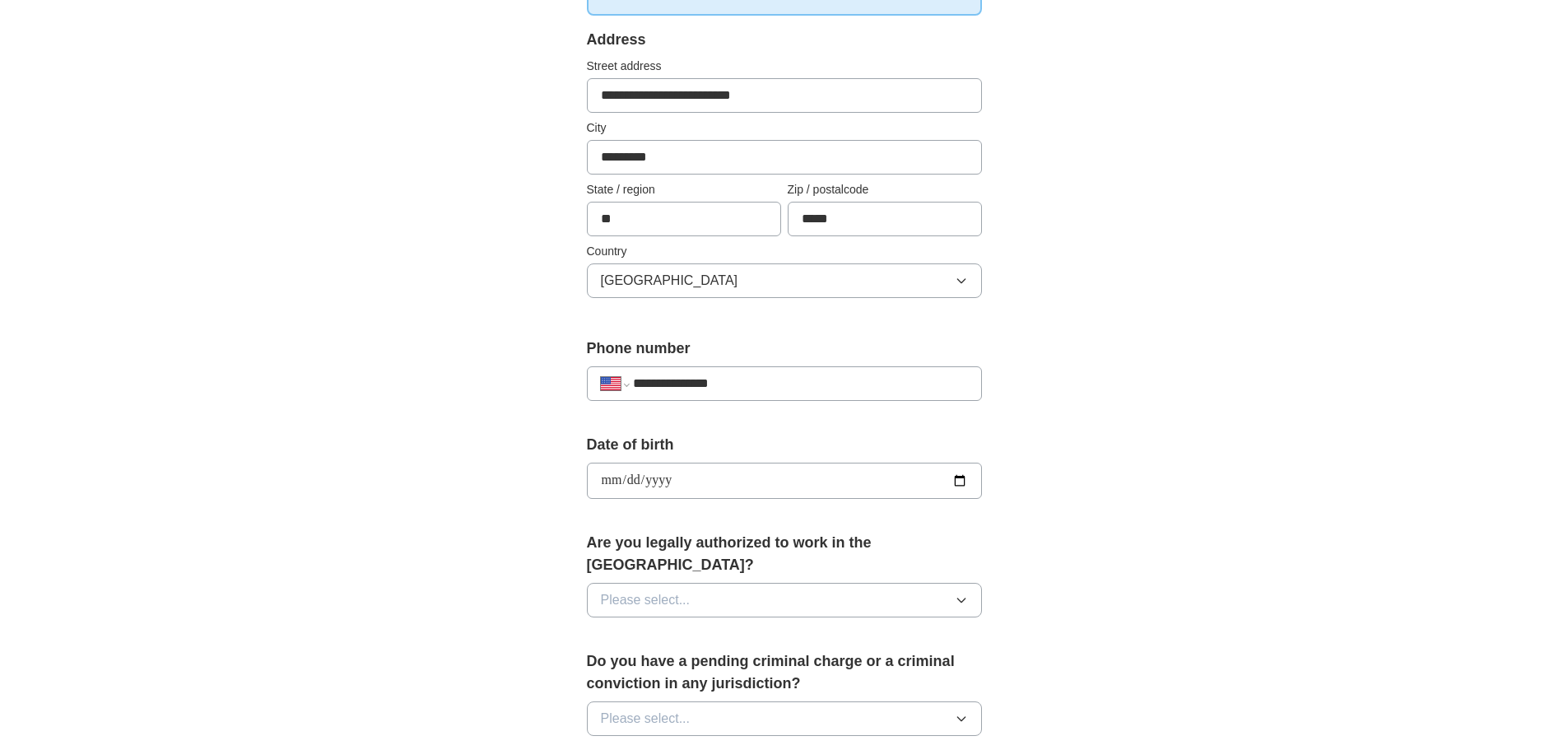
type input "**********"
click at [795, 584] on button "Please select..." at bounding box center [784, 601] width 395 height 35
click at [719, 622] on li "Yes" at bounding box center [784, 639] width 394 height 34
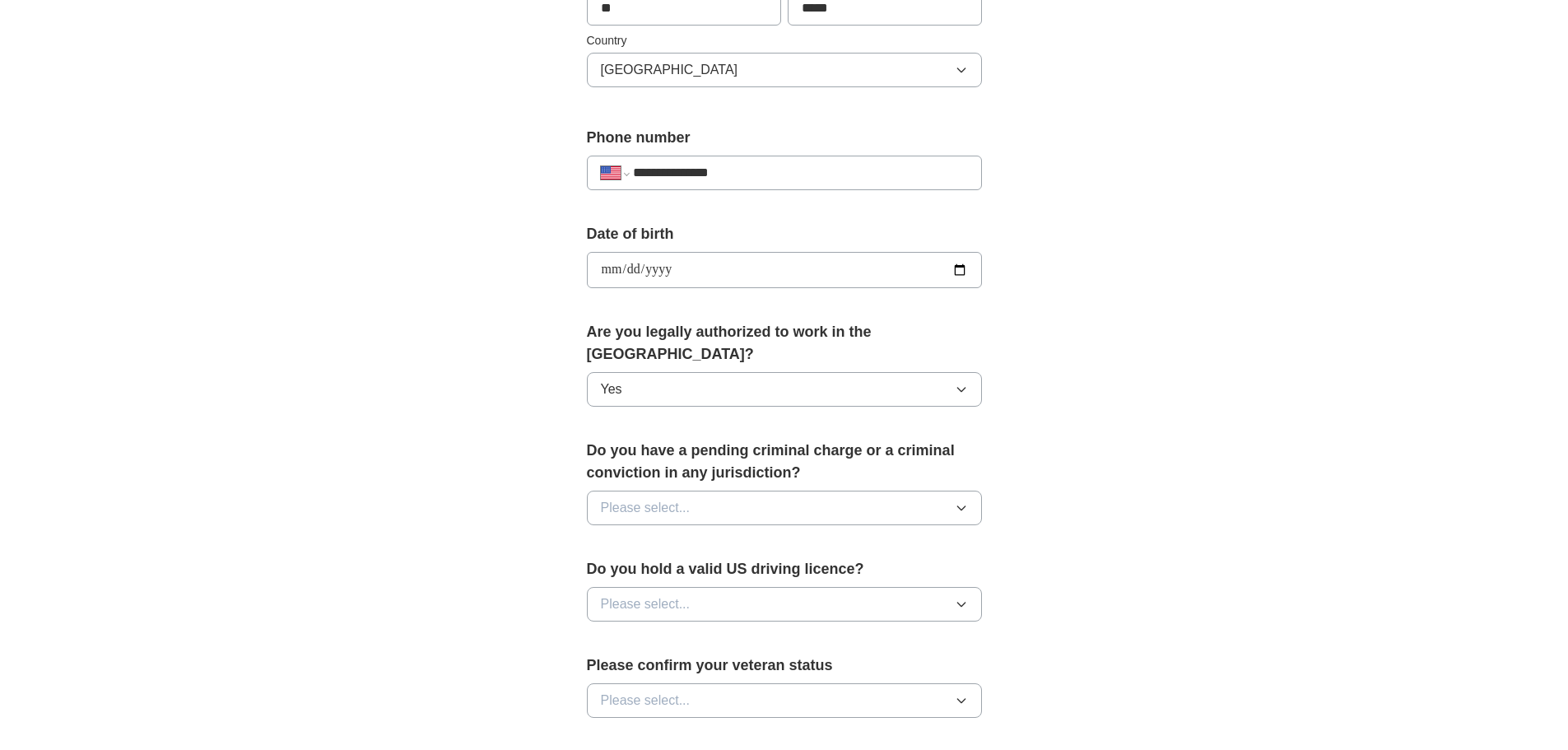
scroll to position [577, 0]
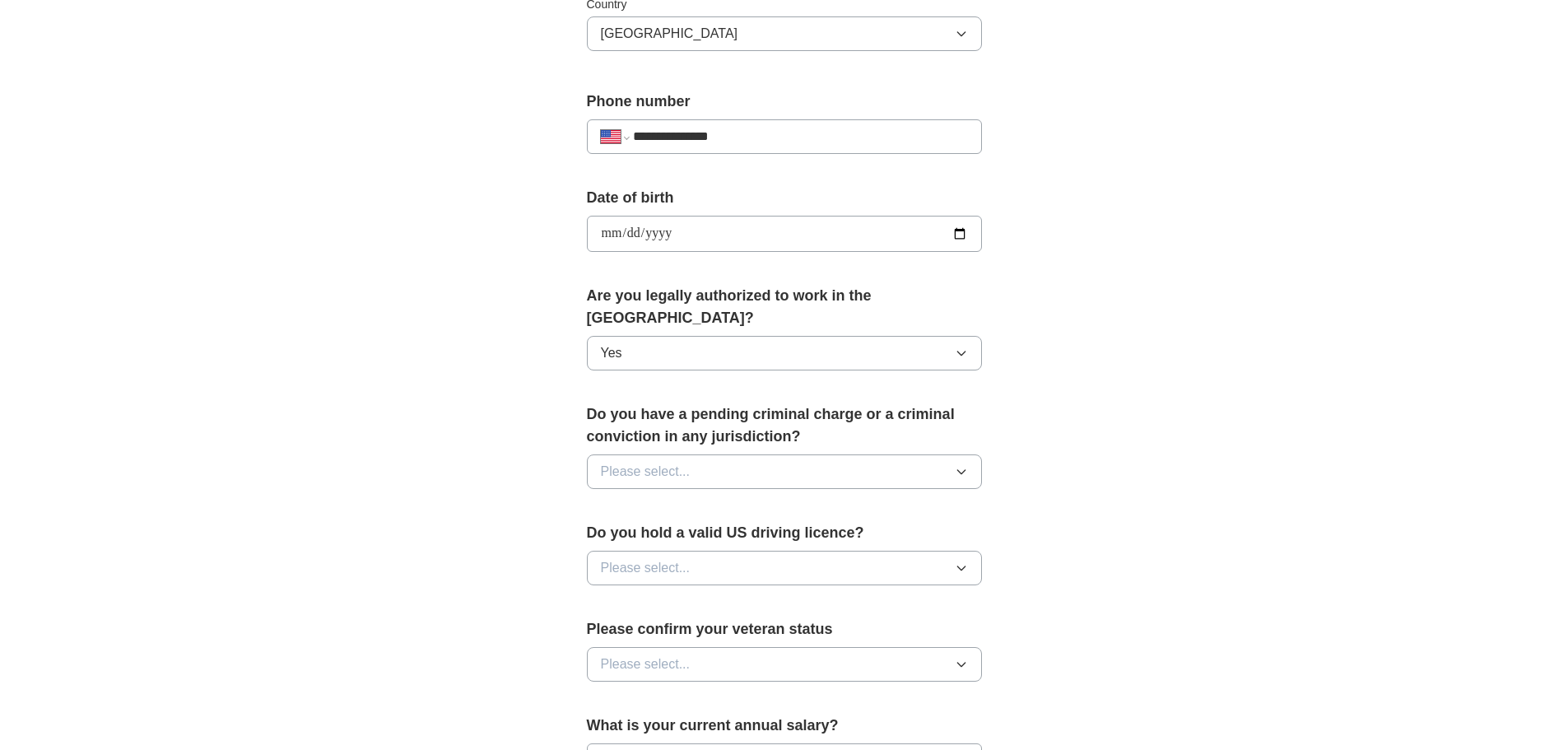
click at [782, 454] on button "Please select..." at bounding box center [784, 471] width 395 height 35
click at [719, 533] on div "No" at bounding box center [784, 543] width 368 height 20
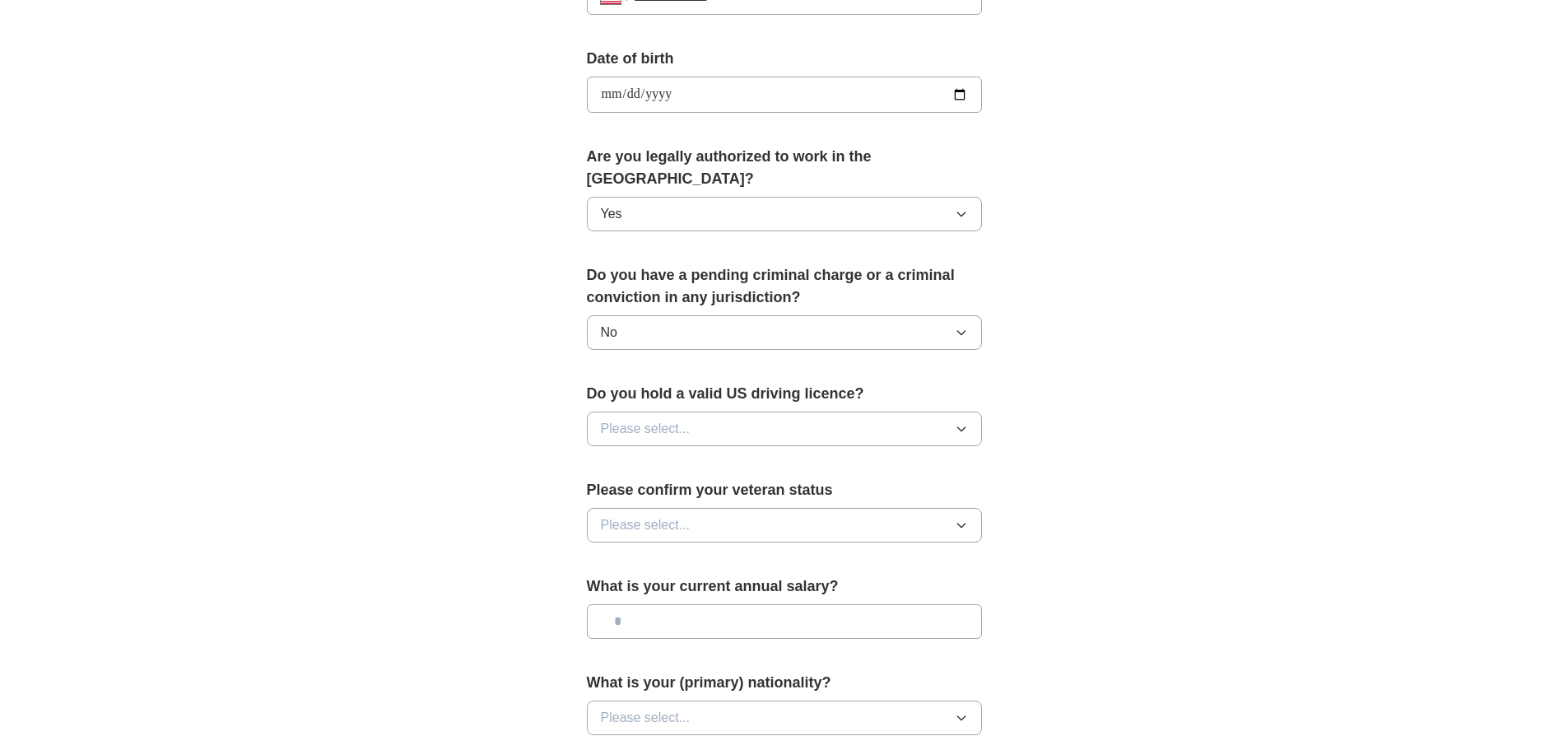
scroll to position [742, 0]
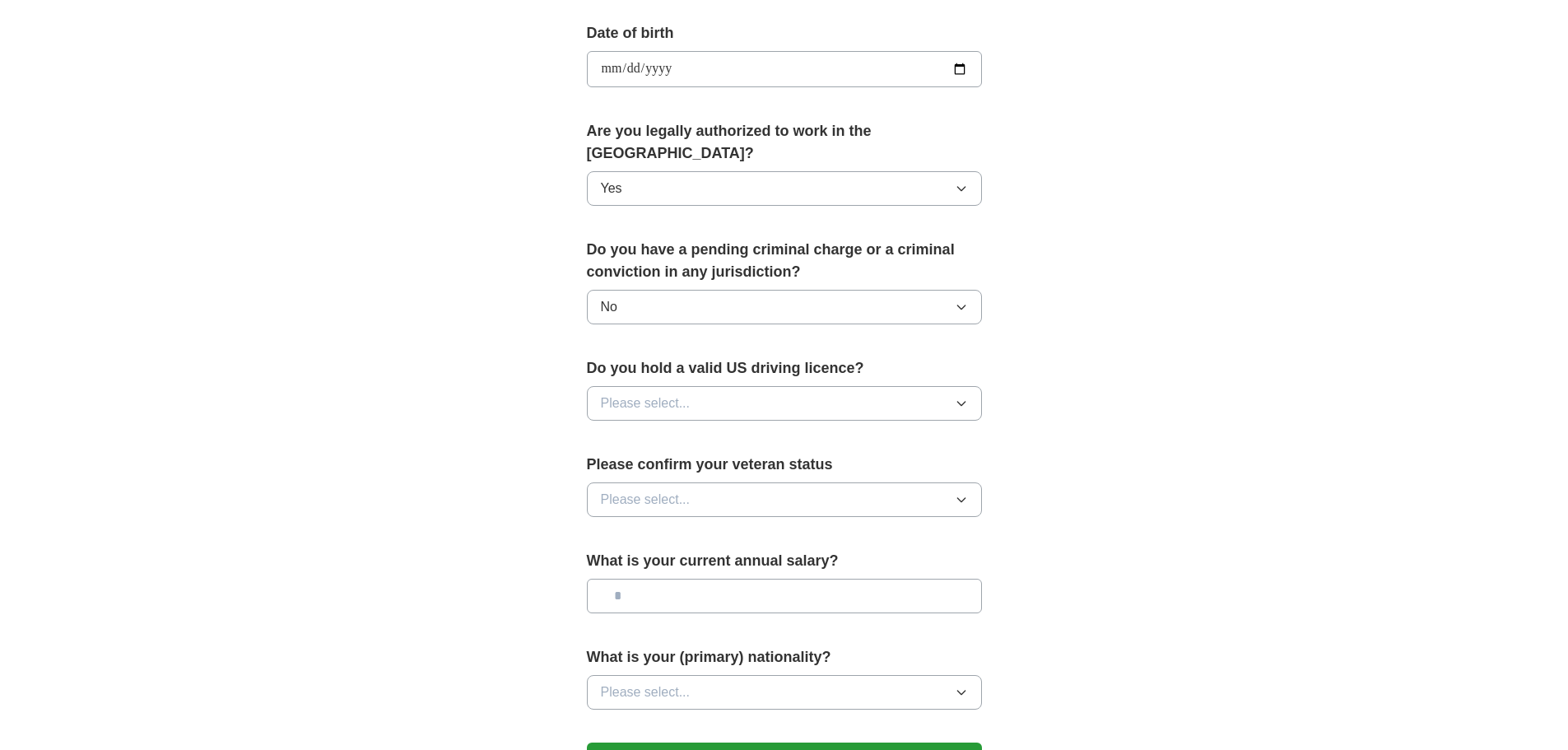
click at [735, 386] on button "Please select..." at bounding box center [784, 403] width 395 height 35
click at [689, 431] on div "Yes" at bounding box center [784, 441] width 368 height 20
click at [703, 482] on button "Please select..." at bounding box center [784, 499] width 395 height 35
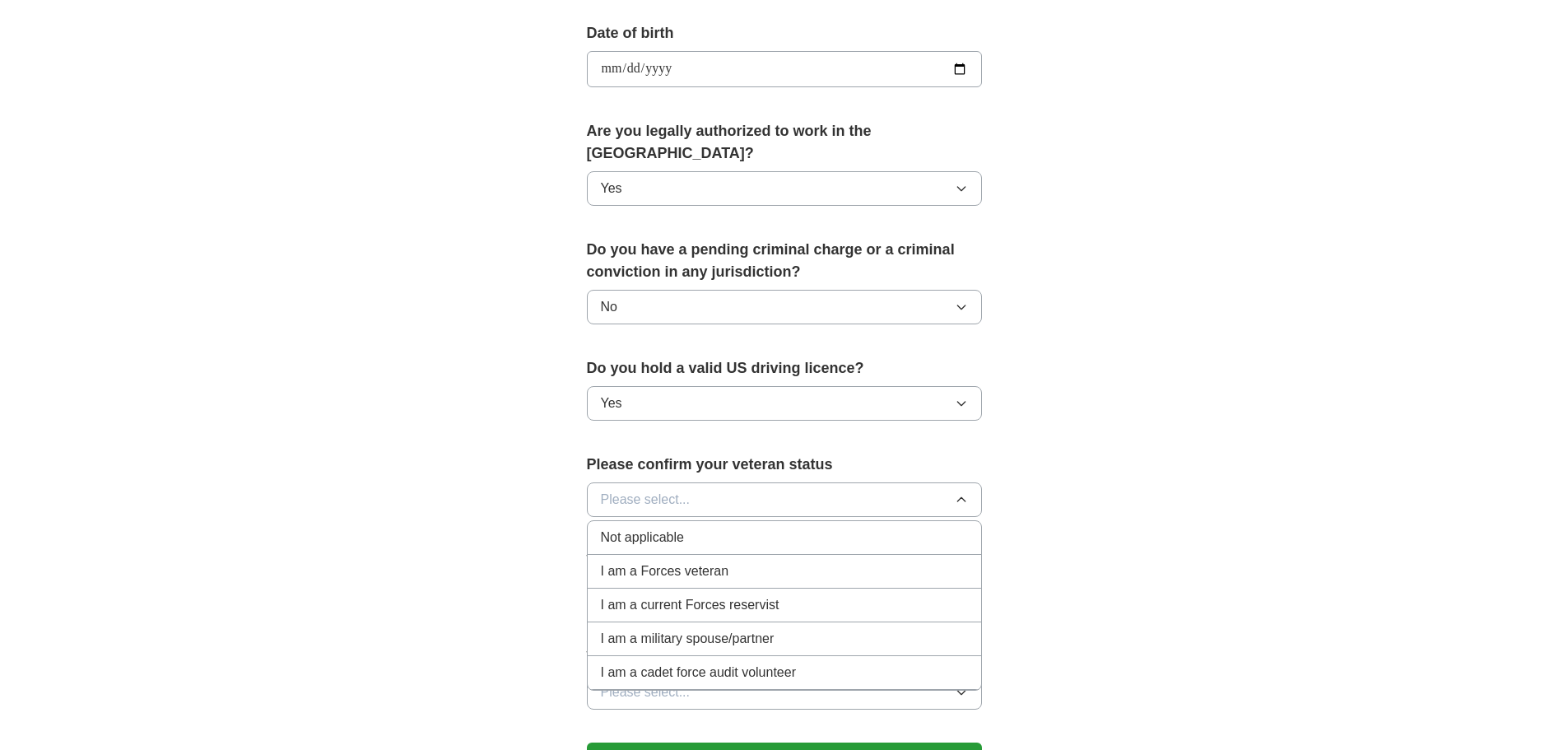
click at [676, 528] on span "Not applicable" at bounding box center [643, 538] width 83 height 20
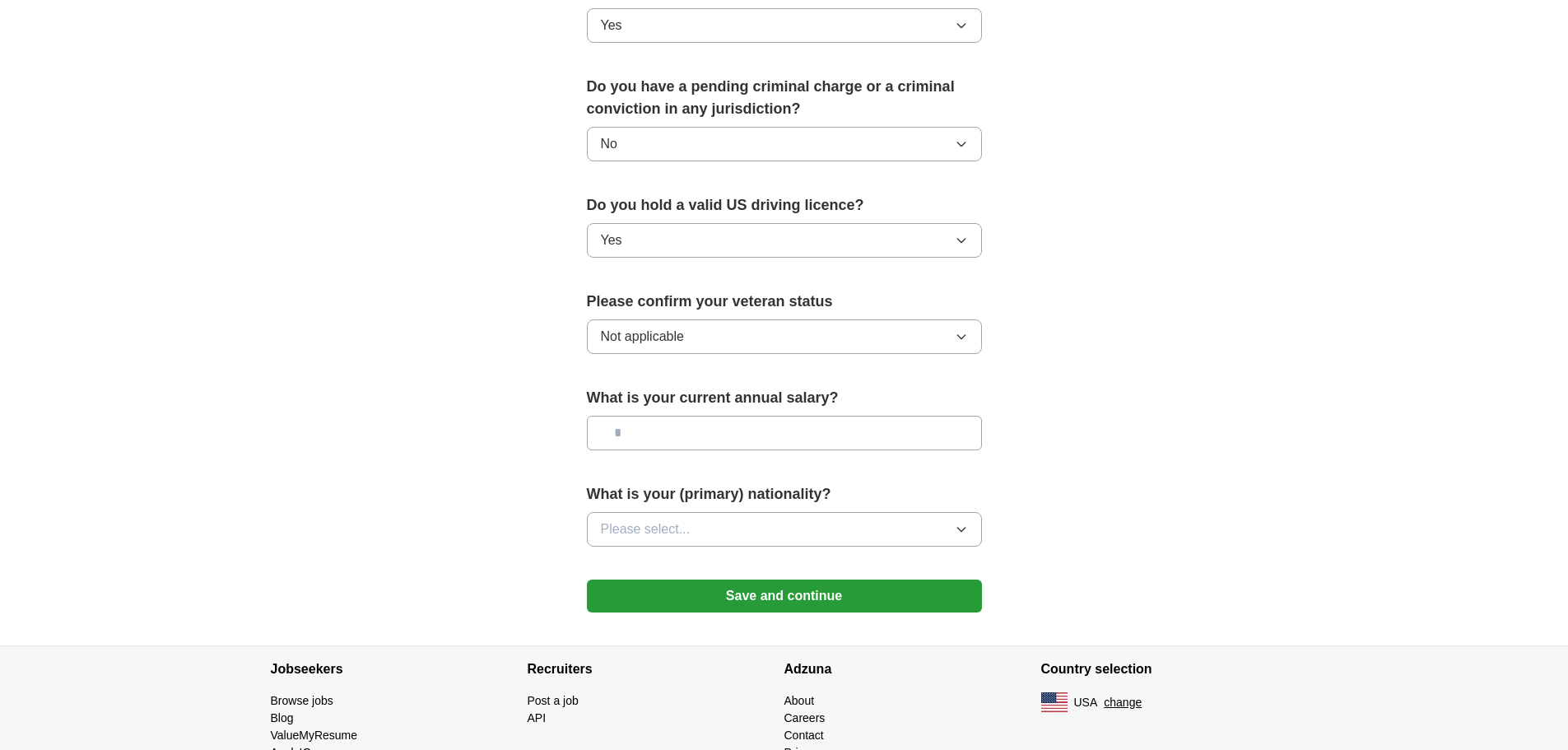
scroll to position [906, 0]
click at [691, 510] on button "Please select..." at bounding box center [784, 527] width 395 height 35
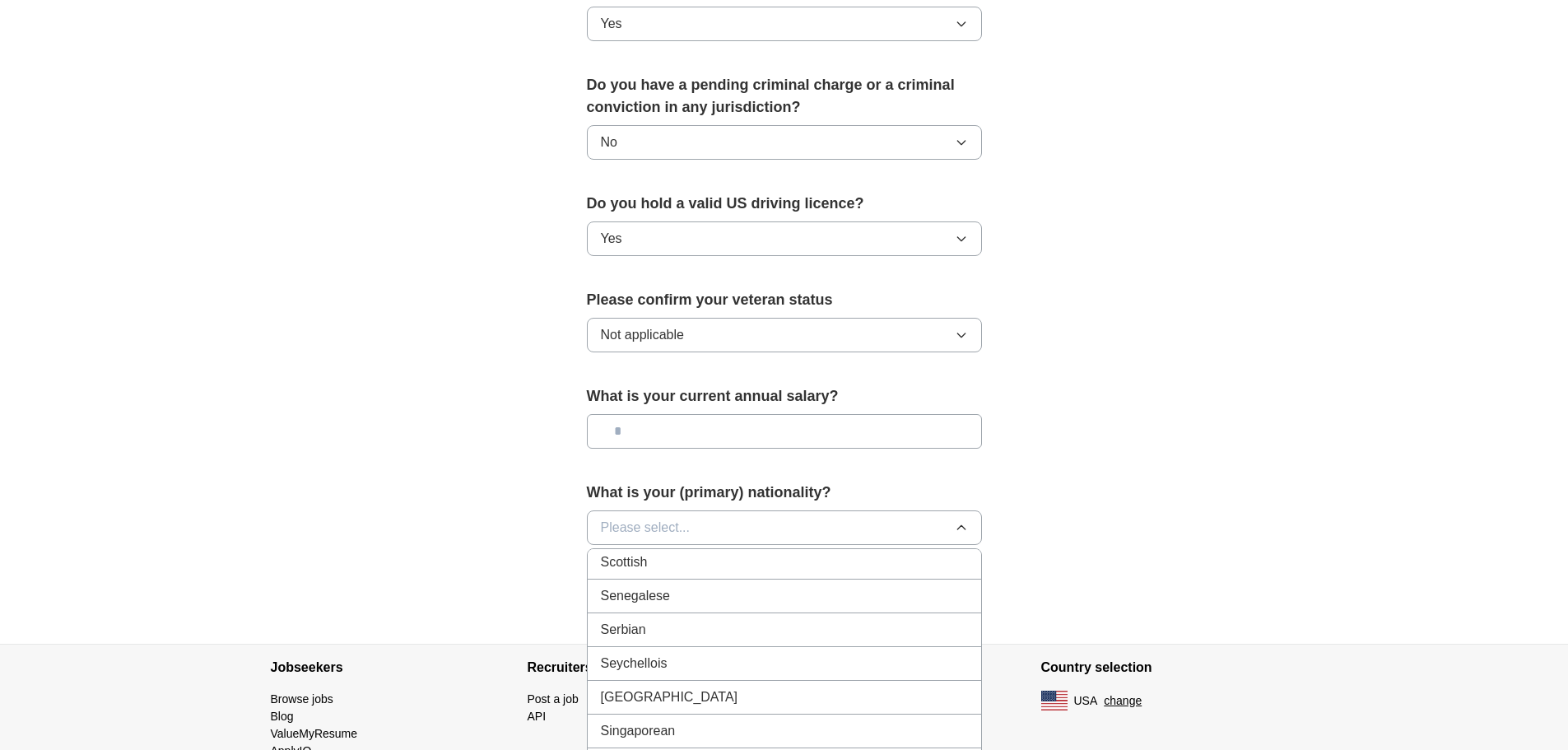
scroll to position [5119, 0]
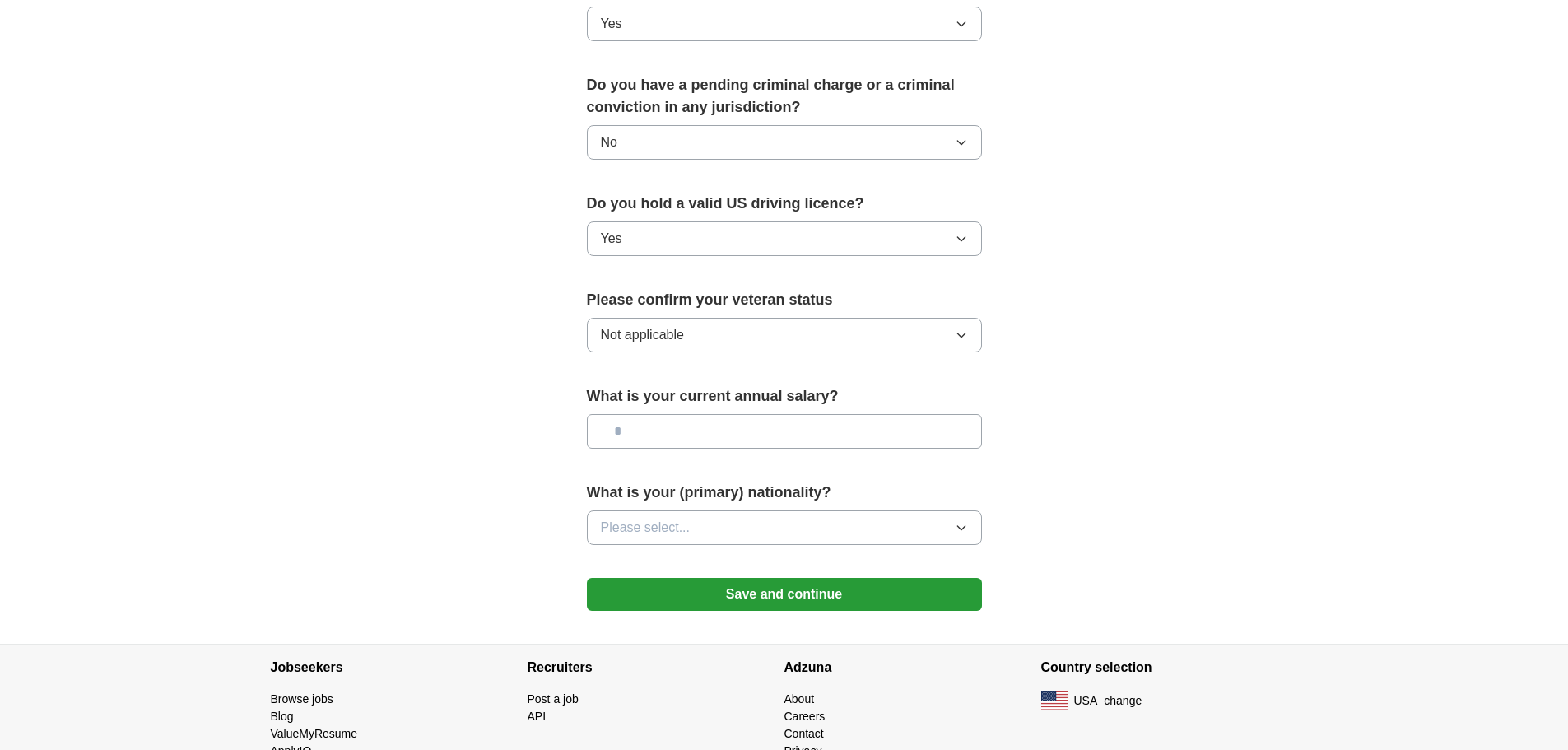
click at [780, 578] on button "Save and continue" at bounding box center [784, 595] width 395 height 33
